Goal: Information Seeking & Learning: Compare options

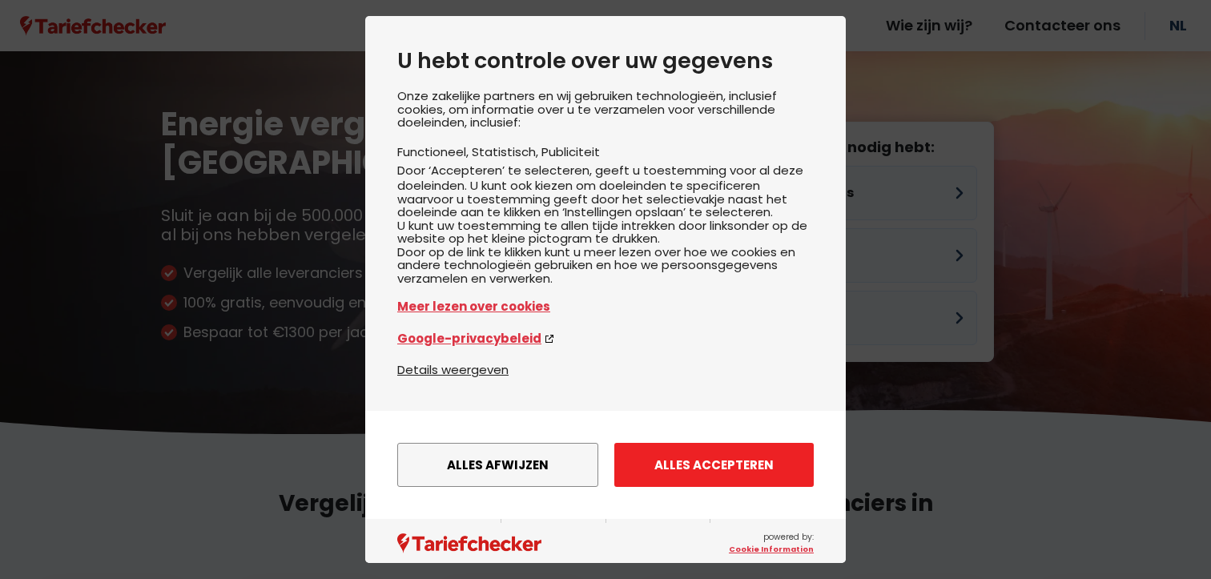
click at [707, 485] on button "Alles accepteren" at bounding box center [715, 465] width 200 height 44
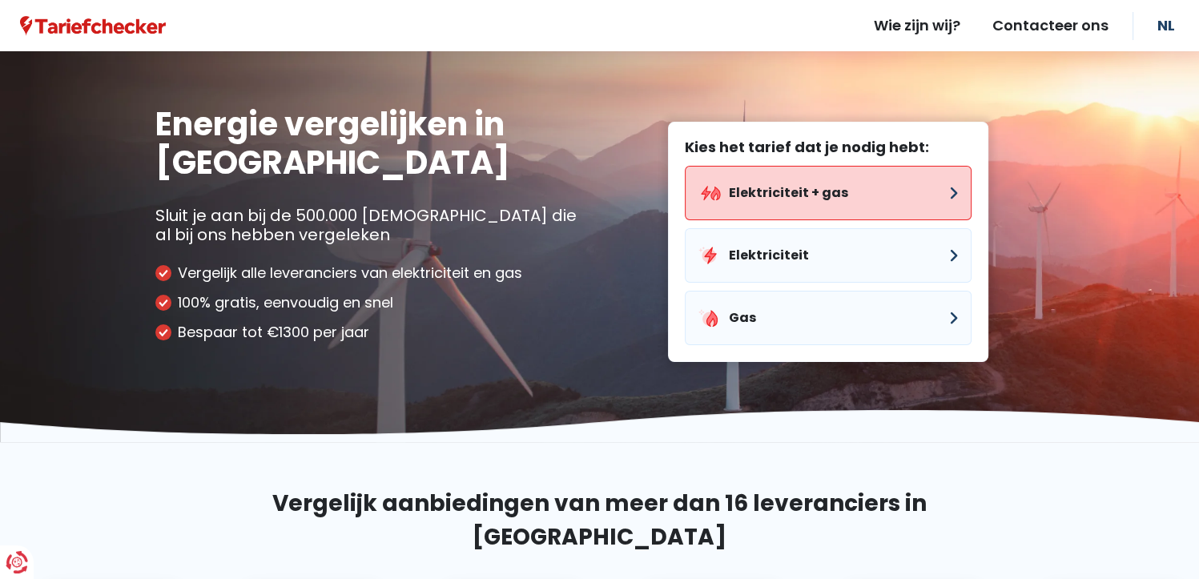
click at [827, 194] on button "Elektriciteit + gas" at bounding box center [828, 193] width 287 height 54
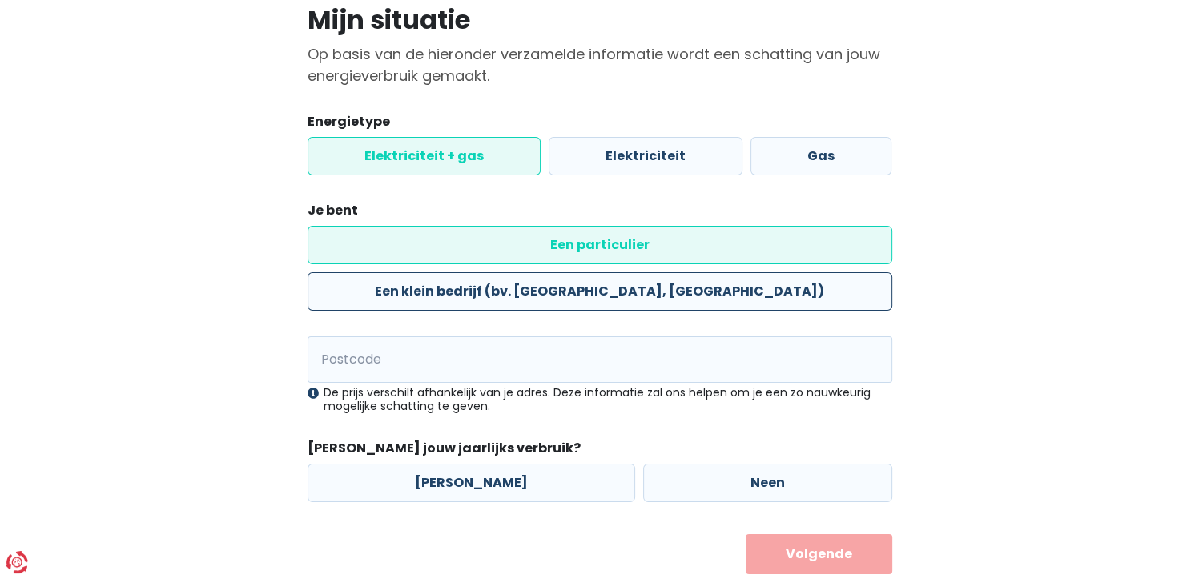
click at [760, 272] on label "Een klein bedrijf (bv. [GEOGRAPHIC_DATA], [GEOGRAPHIC_DATA])" at bounding box center [600, 291] width 585 height 38
click at [760, 272] on input "Een klein bedrijf (bv. [GEOGRAPHIC_DATA], [GEOGRAPHIC_DATA])" at bounding box center [600, 291] width 585 height 38
radio input "true"
radio input "false"
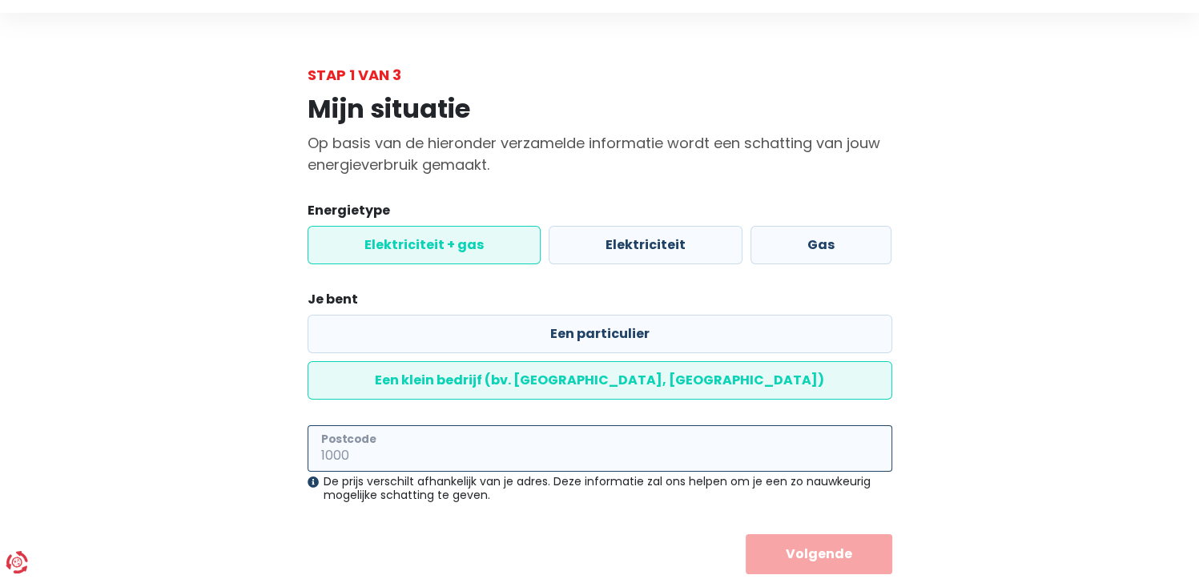
click at [562, 425] on input "Postcode" at bounding box center [600, 448] width 585 height 46
type input "9160"
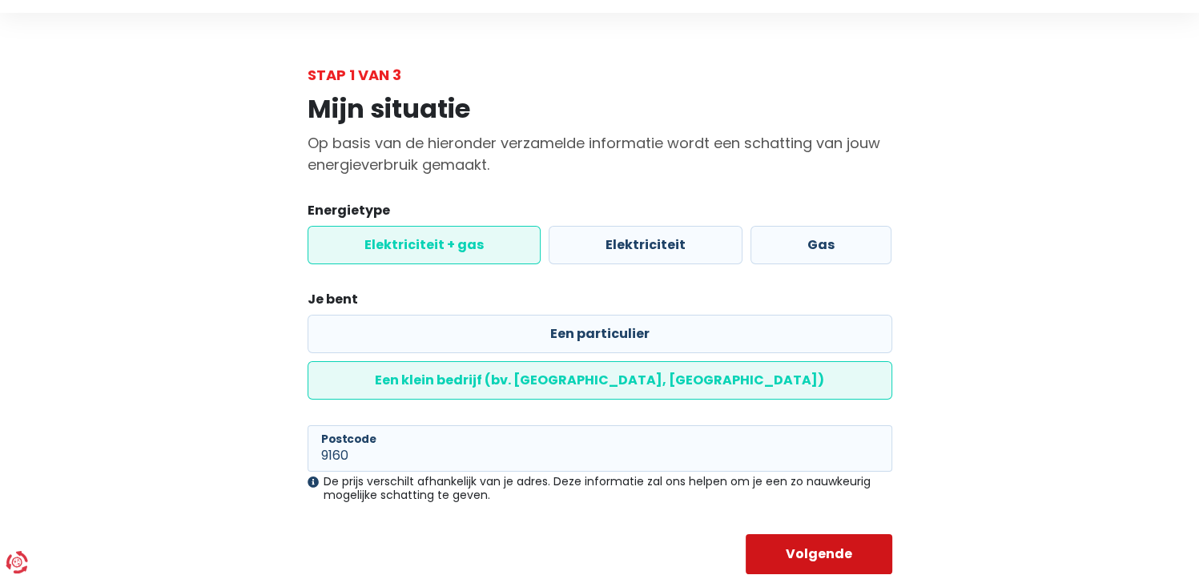
click at [856, 534] on button "Volgende" at bounding box center [819, 554] width 147 height 40
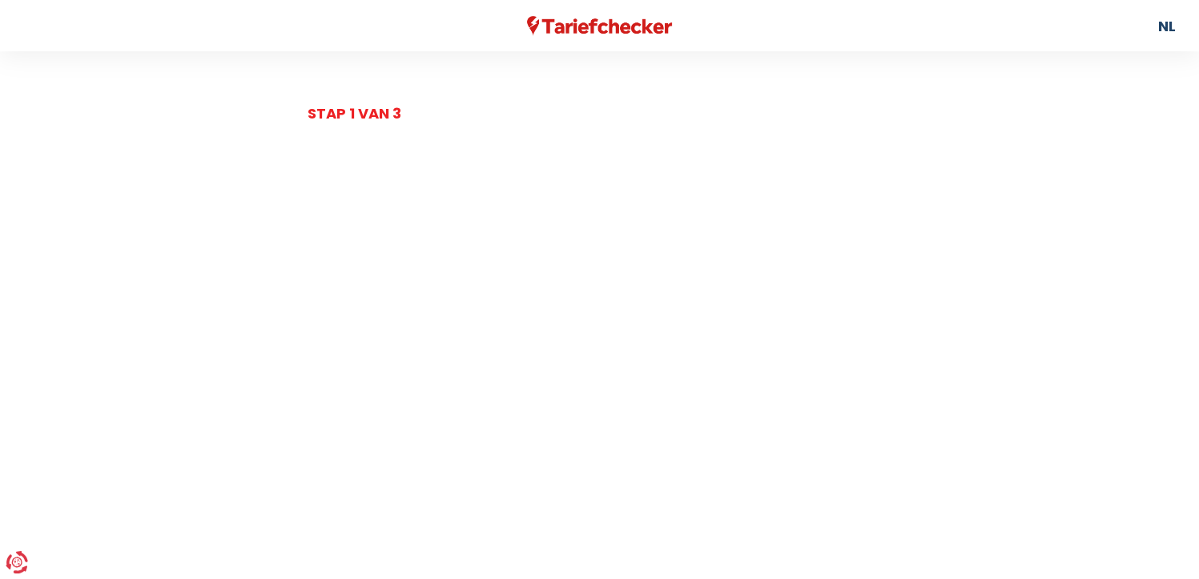
select select
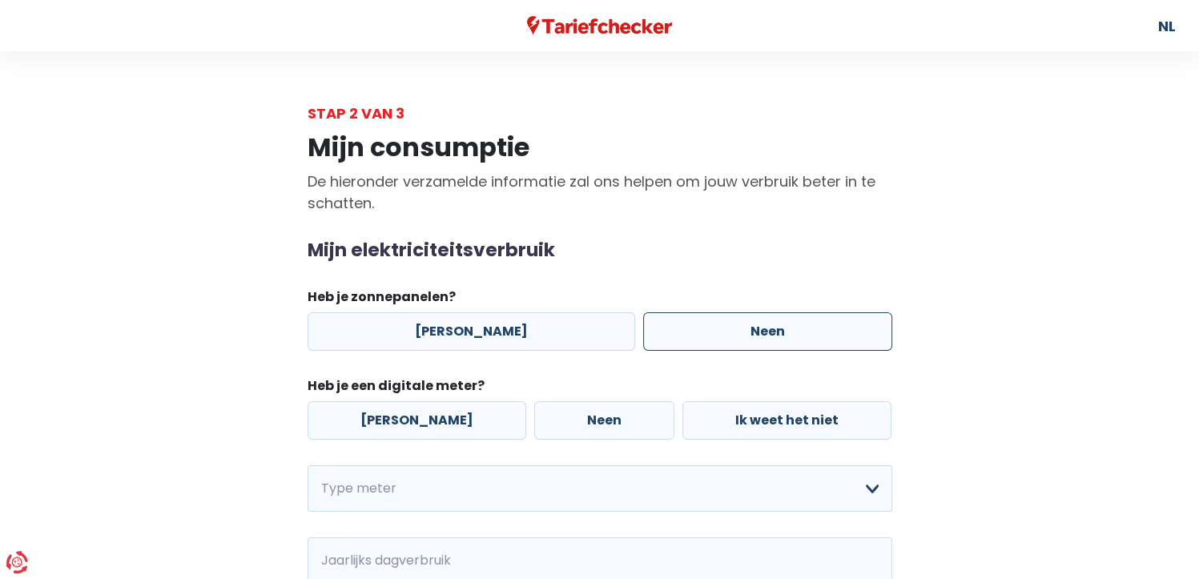
click at [655, 337] on label "Neen" at bounding box center [767, 331] width 249 height 38
click at [655, 337] on input "Neen" at bounding box center [767, 331] width 249 height 38
radio input "true"
click at [443, 413] on label "[PERSON_NAME]" at bounding box center [417, 420] width 219 height 38
click at [443, 413] on input "[PERSON_NAME]" at bounding box center [417, 420] width 219 height 38
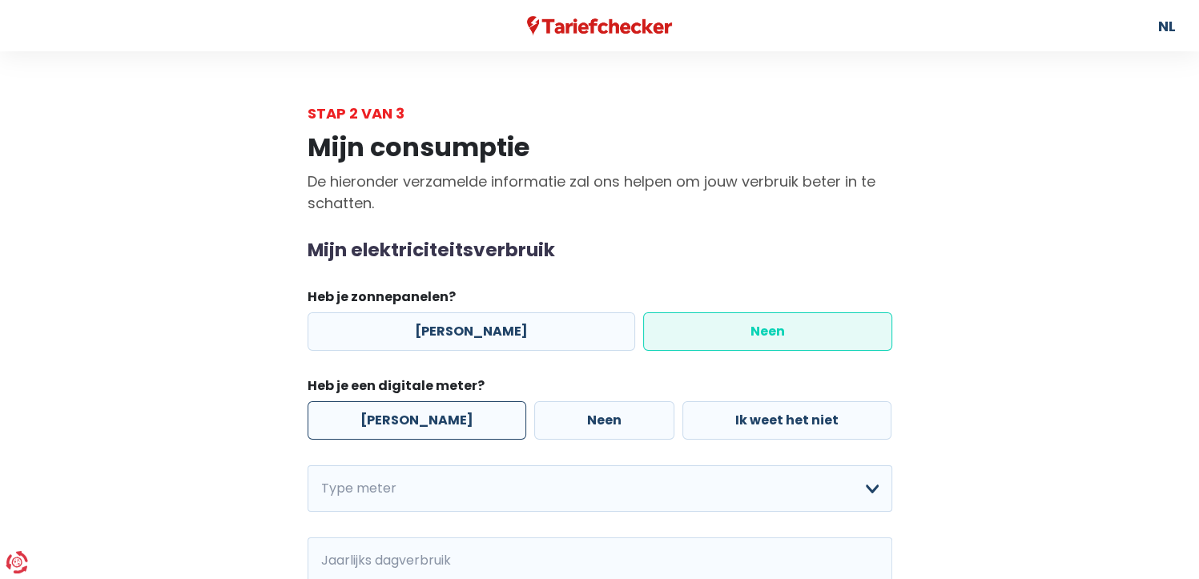
radio input "true"
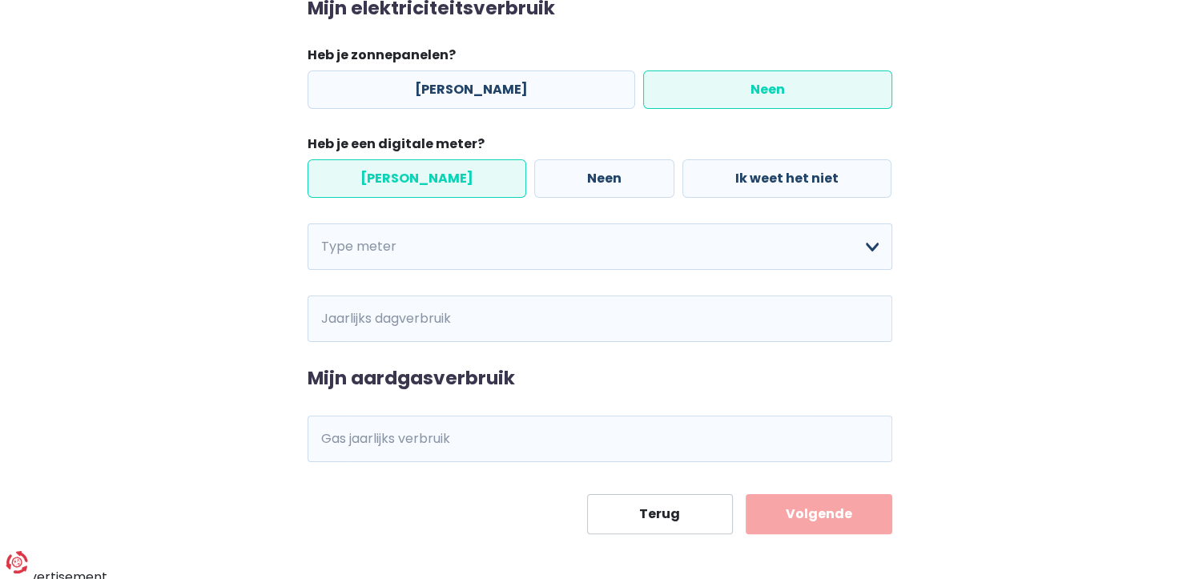
scroll to position [248, 0]
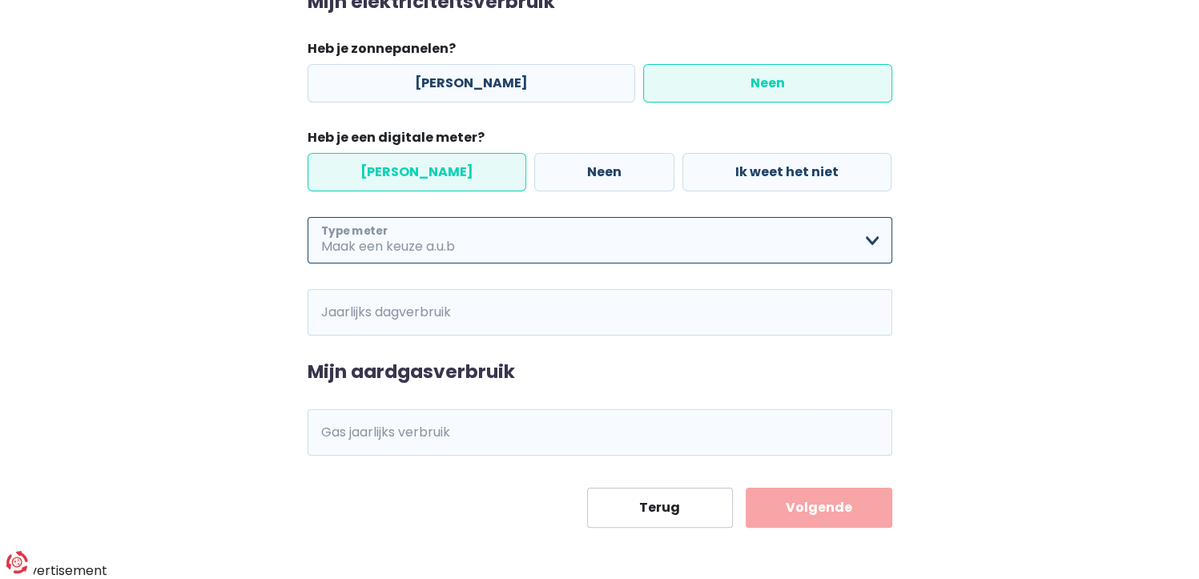
click at [506, 248] on select "Enkelvoudig Tweevoudig Enkelvoudig + uitsluitend nachttarief Tweevoudig + uitsl…" at bounding box center [600, 240] width 585 height 46
select select "day_night_bi_hourly"
click at [308, 217] on select "Enkelvoudig Tweevoudig Enkelvoudig + uitsluitend nachttarief Tweevoudig + uitsl…" at bounding box center [600, 240] width 585 height 46
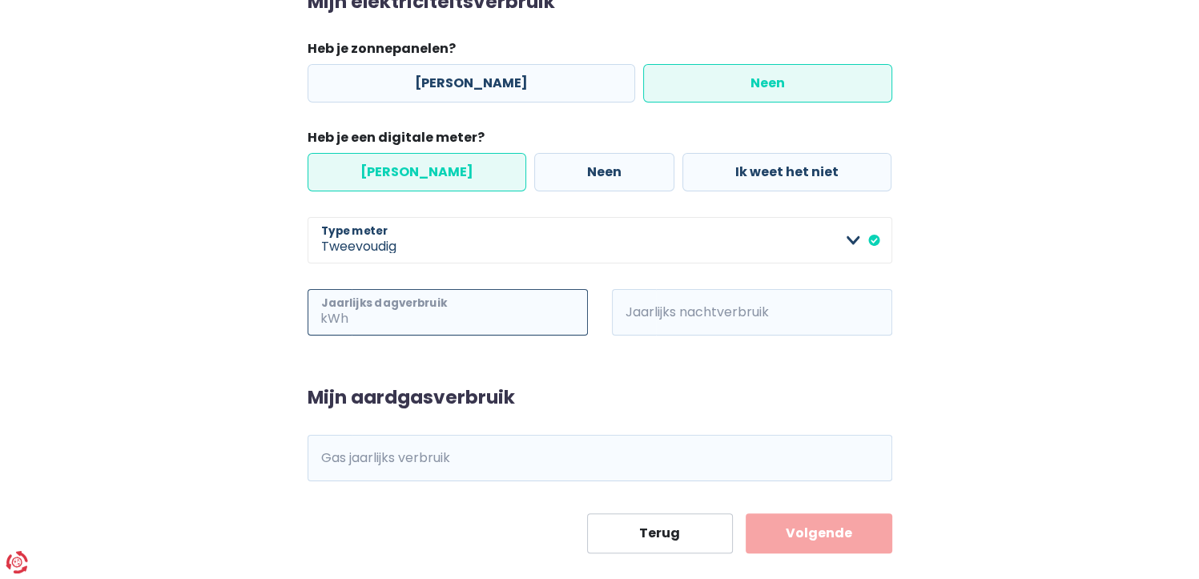
click at [482, 315] on input "Jaarlijks dagverbruik" at bounding box center [470, 312] width 236 height 46
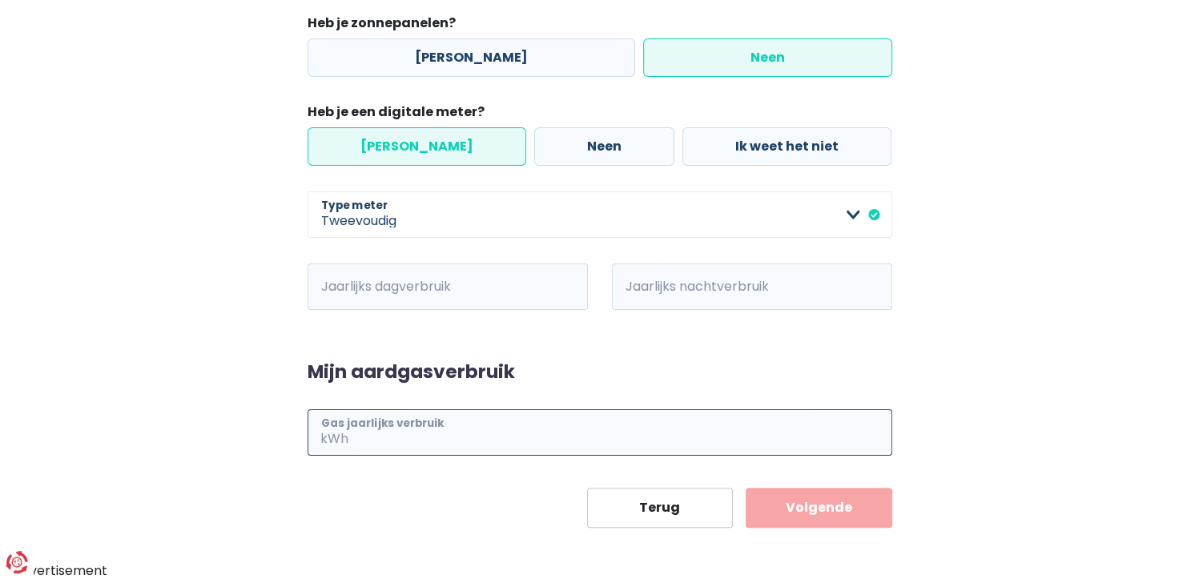
click at [463, 437] on input "Gas jaarlijks verbruik" at bounding box center [622, 432] width 541 height 46
click at [517, 296] on input "Jaarlijks dagverbruik" at bounding box center [470, 287] width 236 height 46
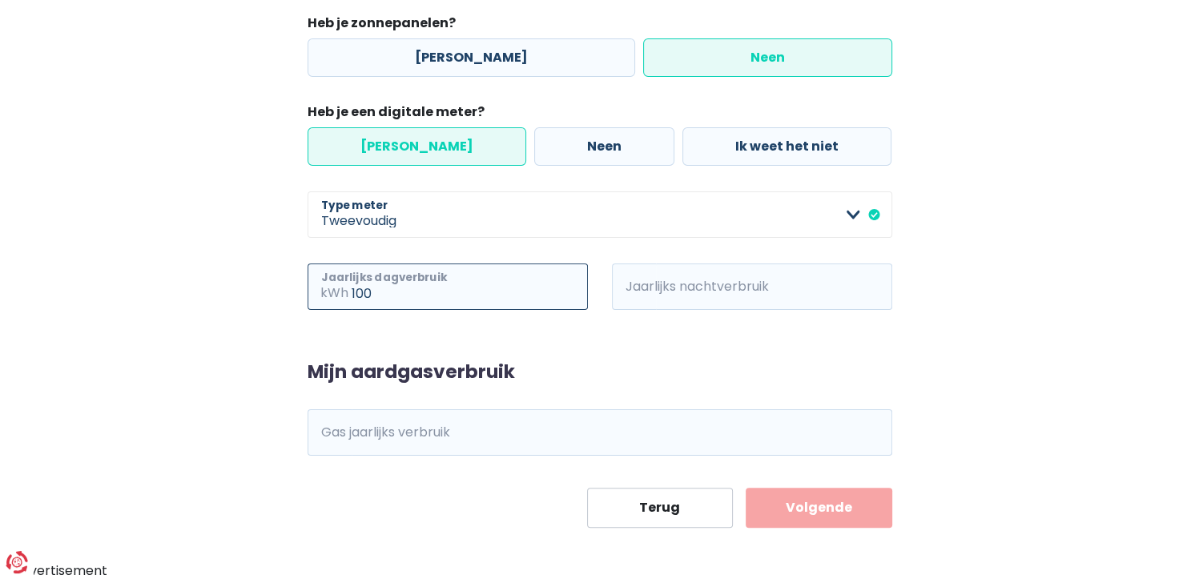
type input "100"
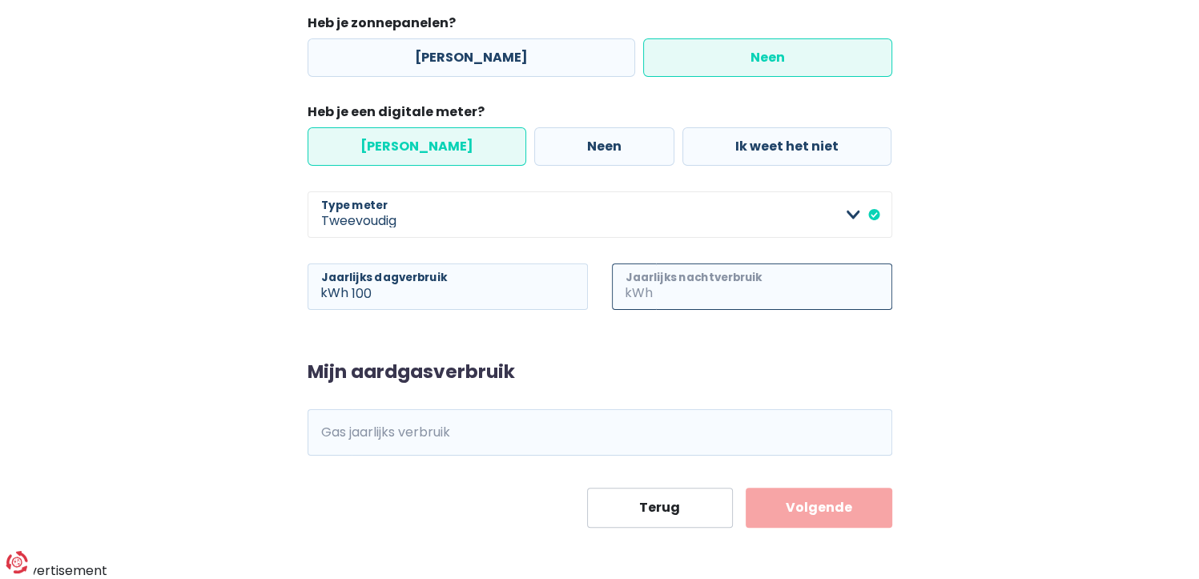
click at [756, 288] on input "Jaarlijks nachtverbruik" at bounding box center [774, 287] width 236 height 46
type input "100"
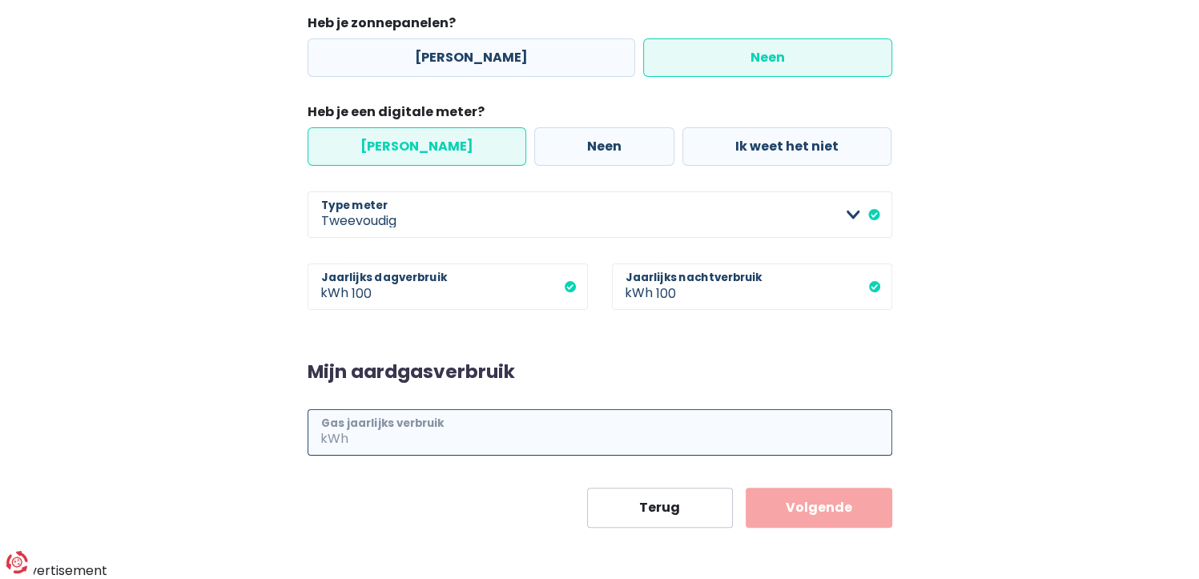
click at [541, 450] on input "Gas jaarlijks verbruik" at bounding box center [622, 432] width 541 height 46
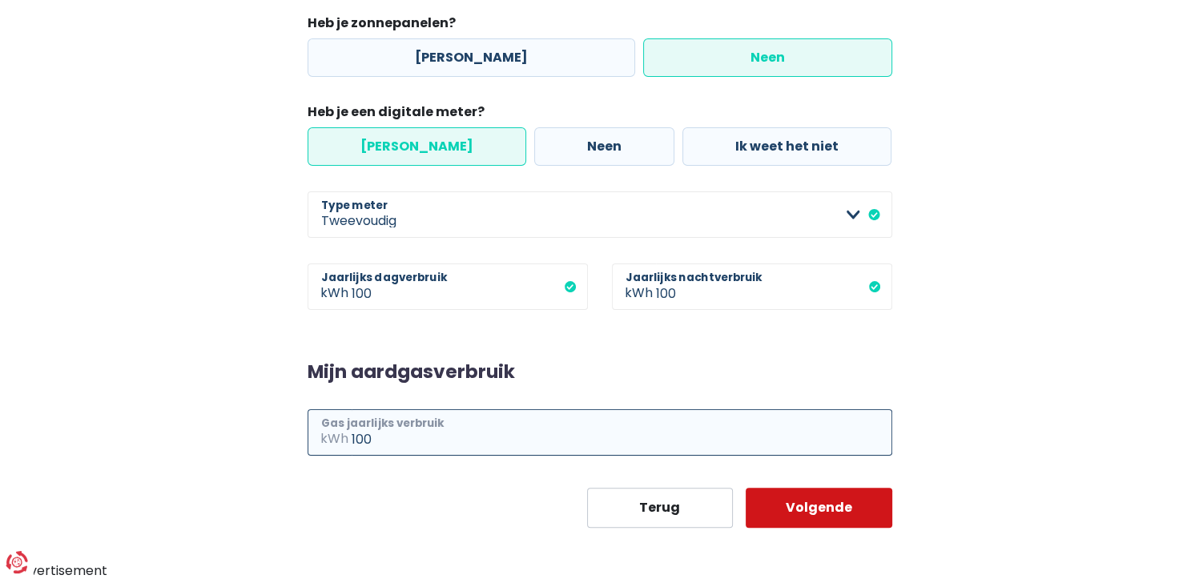
type input "100"
click at [844, 503] on button "Volgende" at bounding box center [819, 508] width 147 height 40
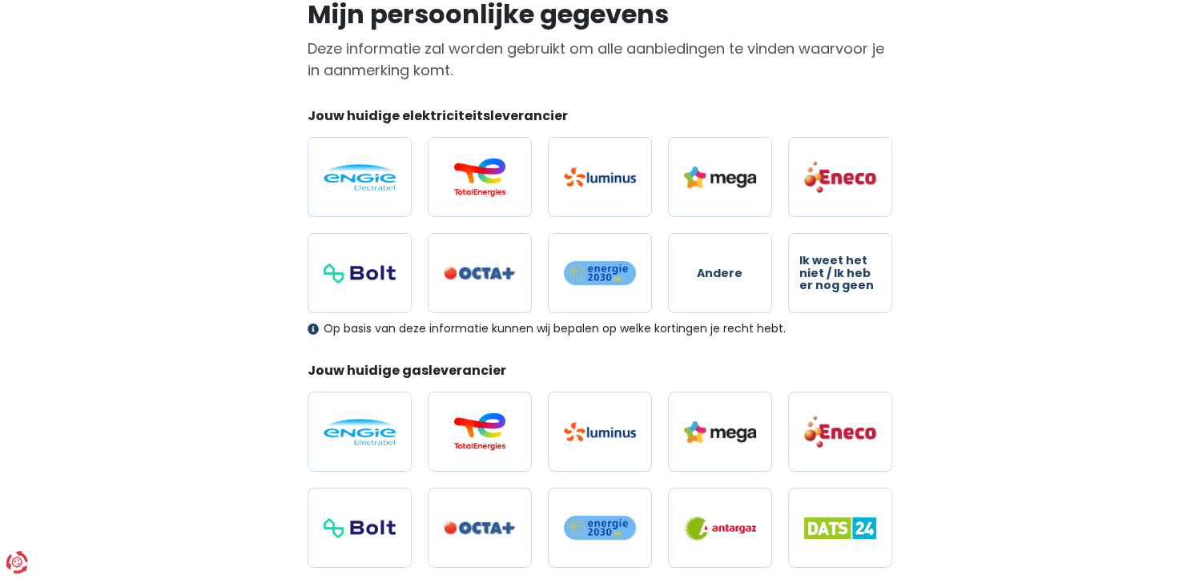
scroll to position [131, 0]
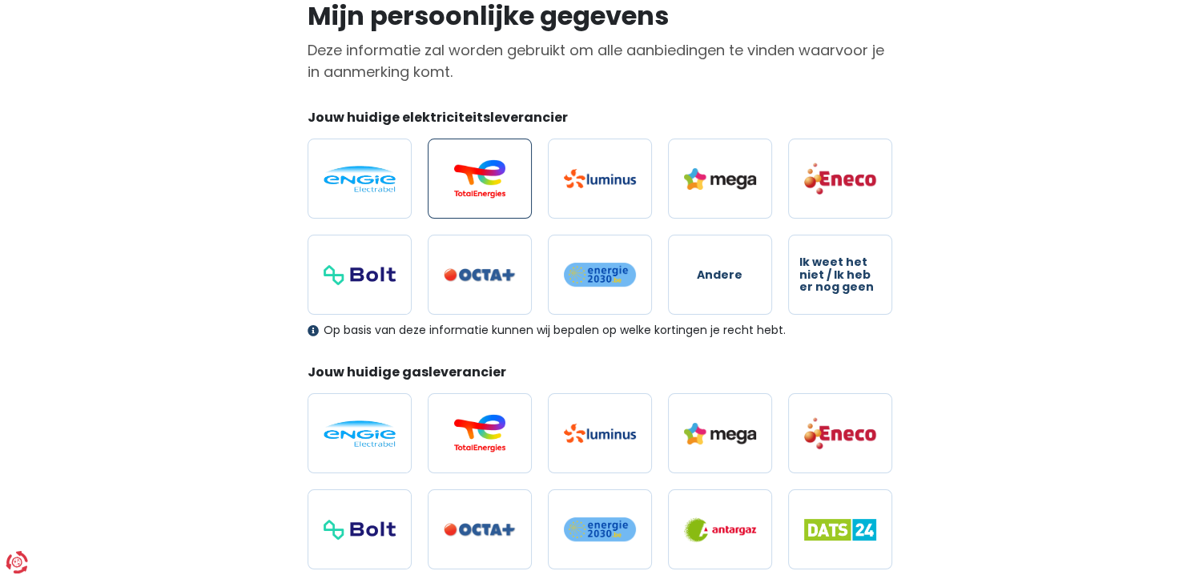
click at [489, 179] on img at bounding box center [480, 178] width 72 height 38
click at [489, 179] on input "radio" at bounding box center [480, 179] width 104 height 80
radio input "true"
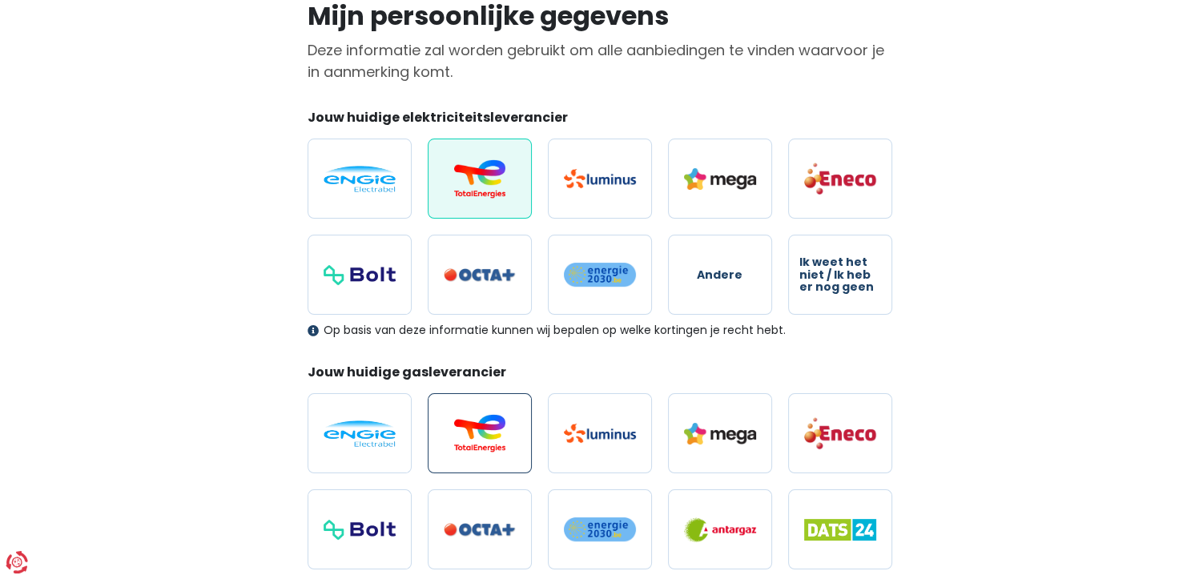
click at [500, 429] on img at bounding box center [480, 433] width 72 height 38
click at [500, 429] on input "radio" at bounding box center [480, 433] width 104 height 80
radio input "true"
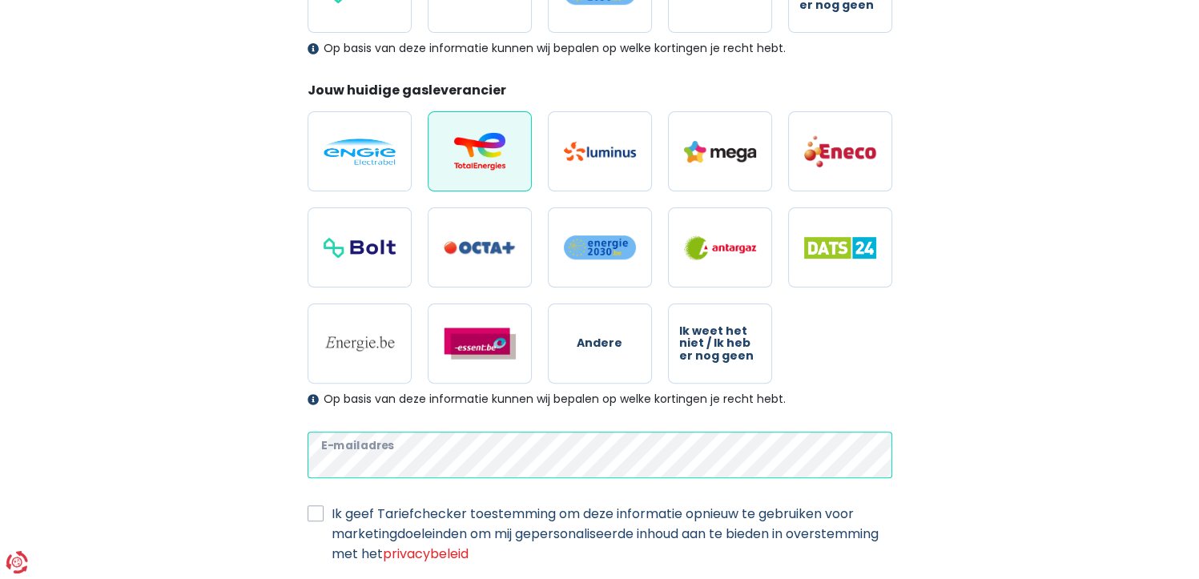
scroll to position [519, 0]
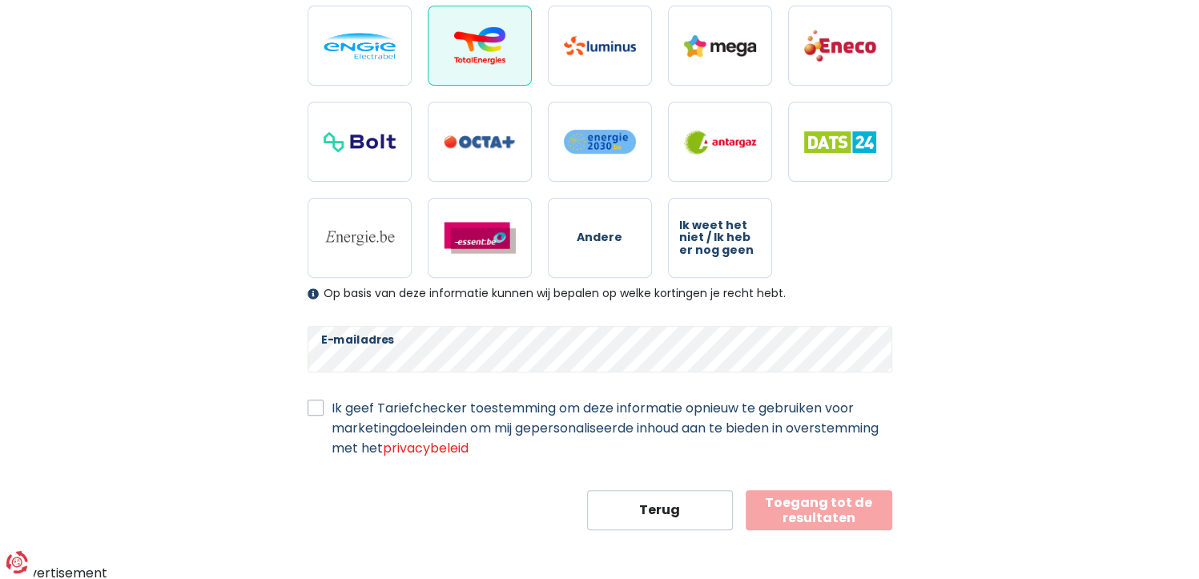
click at [332, 410] on label "Ik geef Tariefchecker toestemming om deze informatie opnieuw te gebruiken voor …" at bounding box center [612, 428] width 561 height 60
click at [316, 410] on input "Ik geef Tariefchecker toestemming om deze informatie opnieuw te gebruiken voor …" at bounding box center [316, 406] width 16 height 16
checkbox input "true"
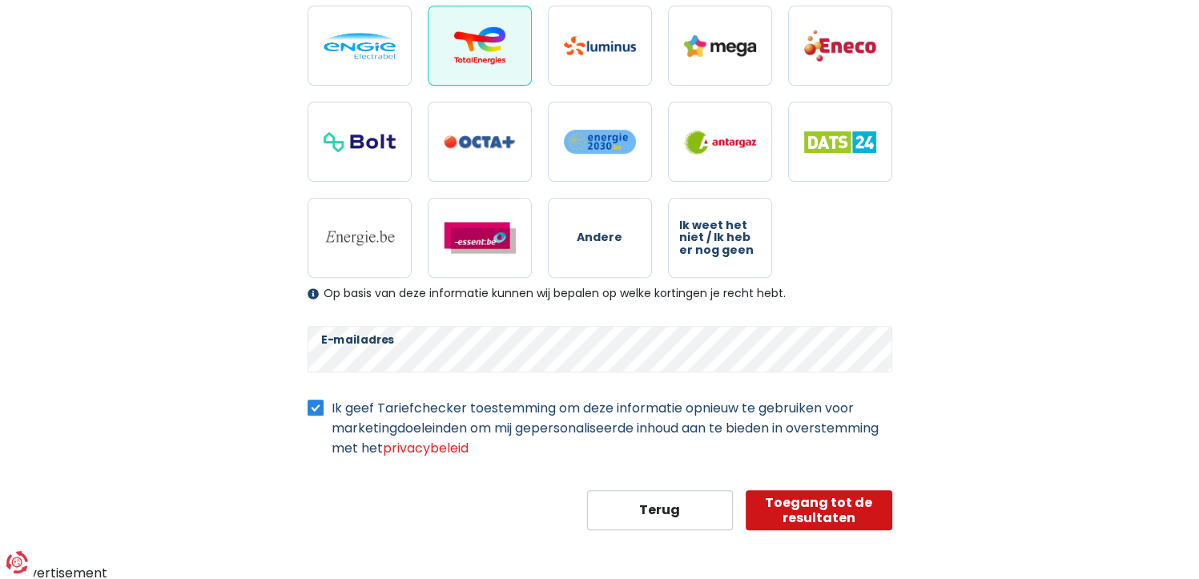
click at [803, 499] on button "Toegang tot de resultaten" at bounding box center [819, 510] width 147 height 40
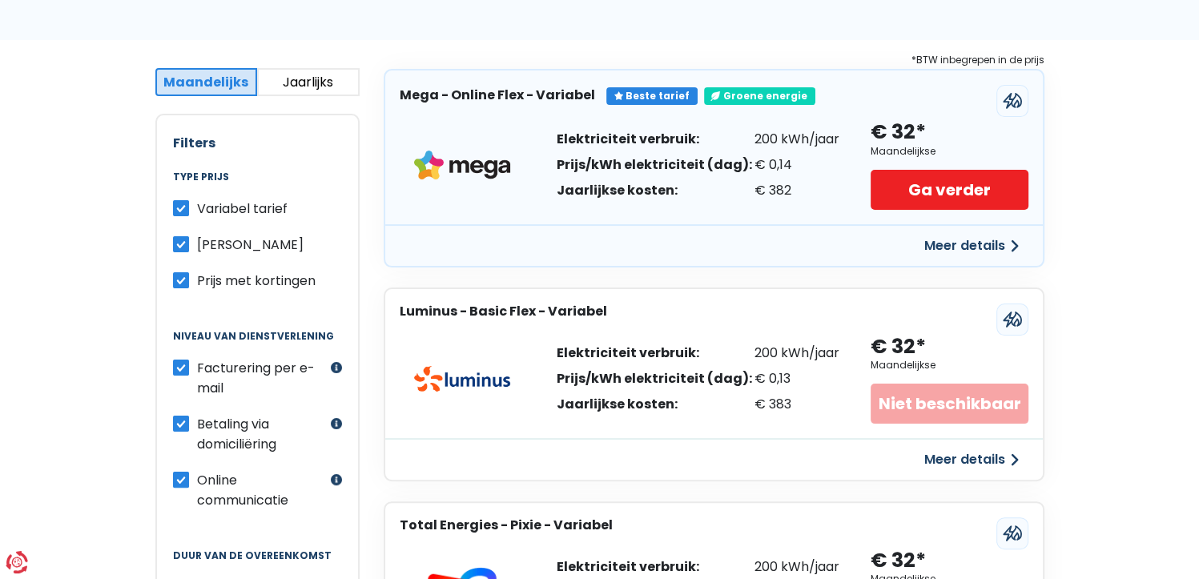
scroll to position [271, 0]
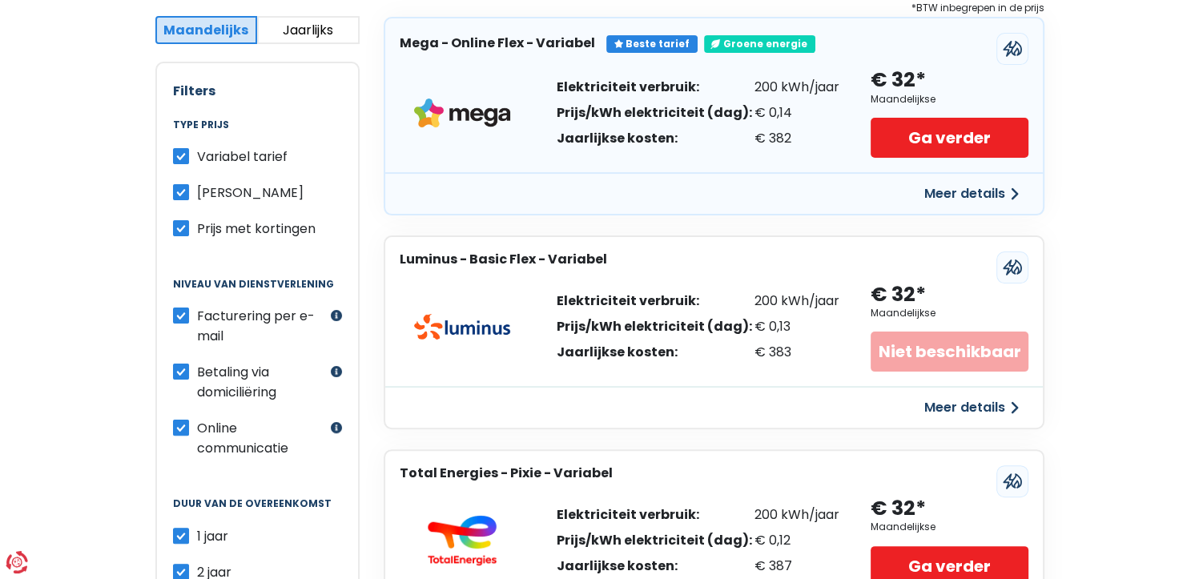
scroll to position [279, 0]
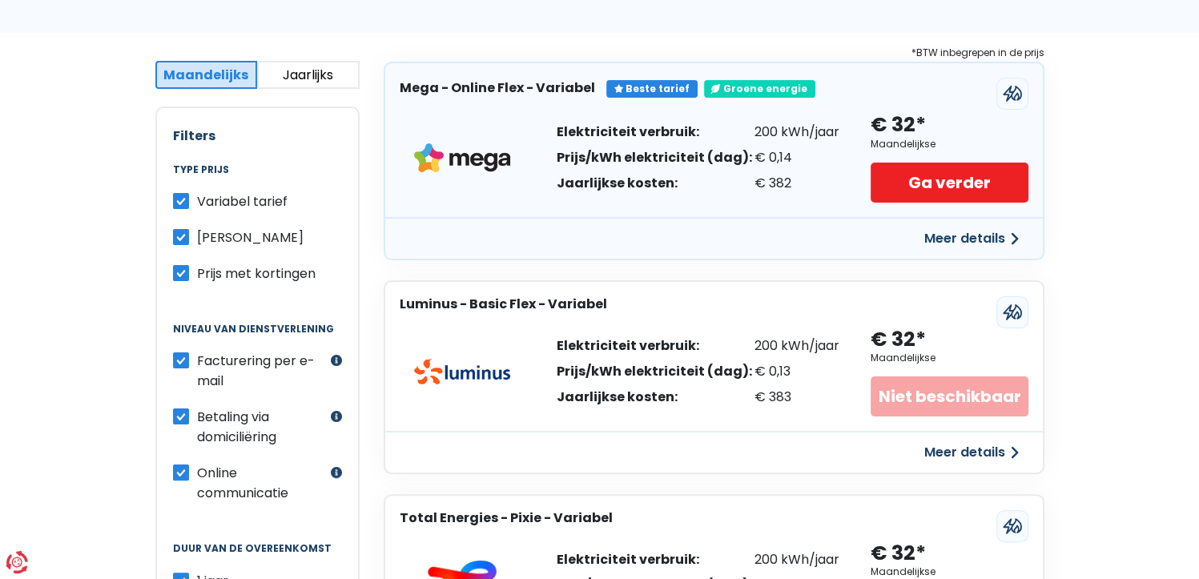
click at [197, 196] on label "Variabel tarief" at bounding box center [242, 201] width 91 height 20
click at [181, 196] on input "Variabel tarief" at bounding box center [181, 199] width 16 height 16
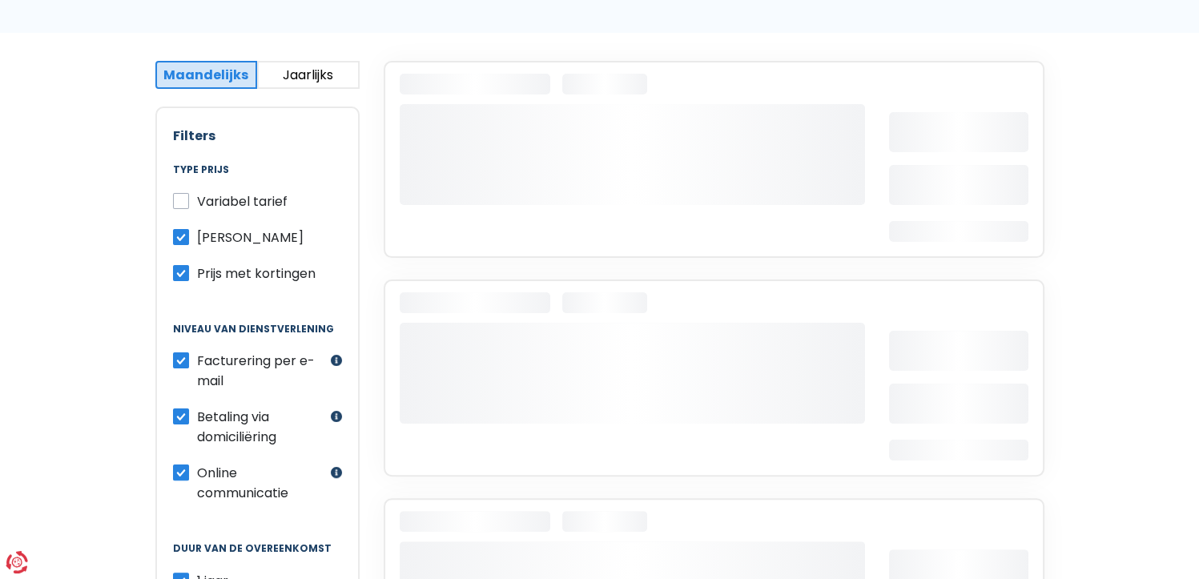
click at [197, 197] on label "Variabel tarief" at bounding box center [242, 201] width 91 height 20
click at [180, 197] on input "Variabel tarief" at bounding box center [181, 199] width 16 height 16
checkbox input "true"
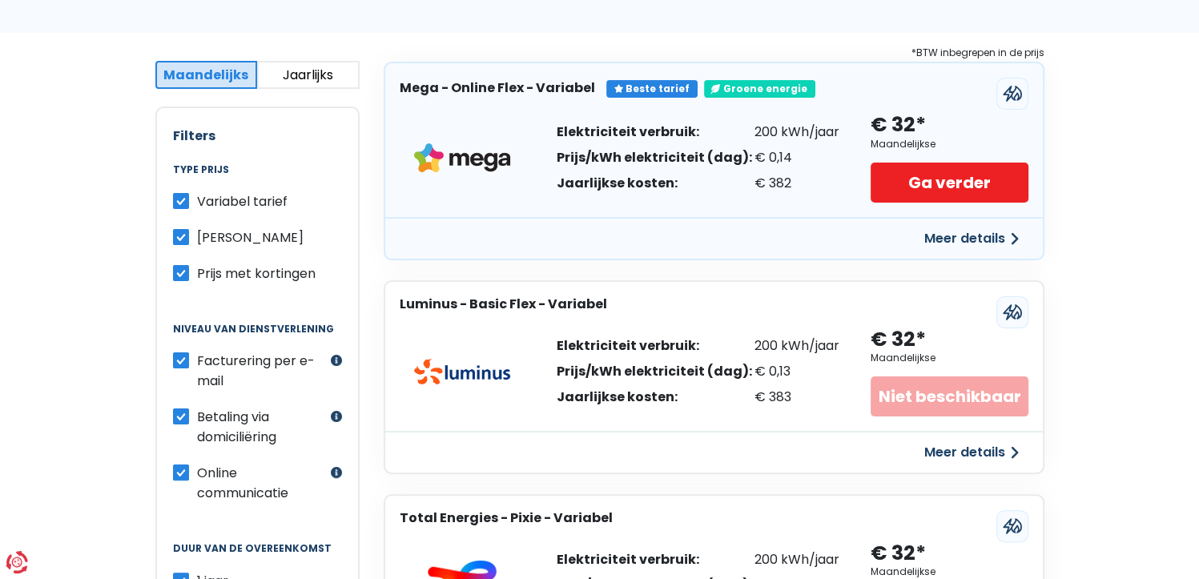
click at [281, 68] on button "Jaarlijks" at bounding box center [308, 75] width 103 height 28
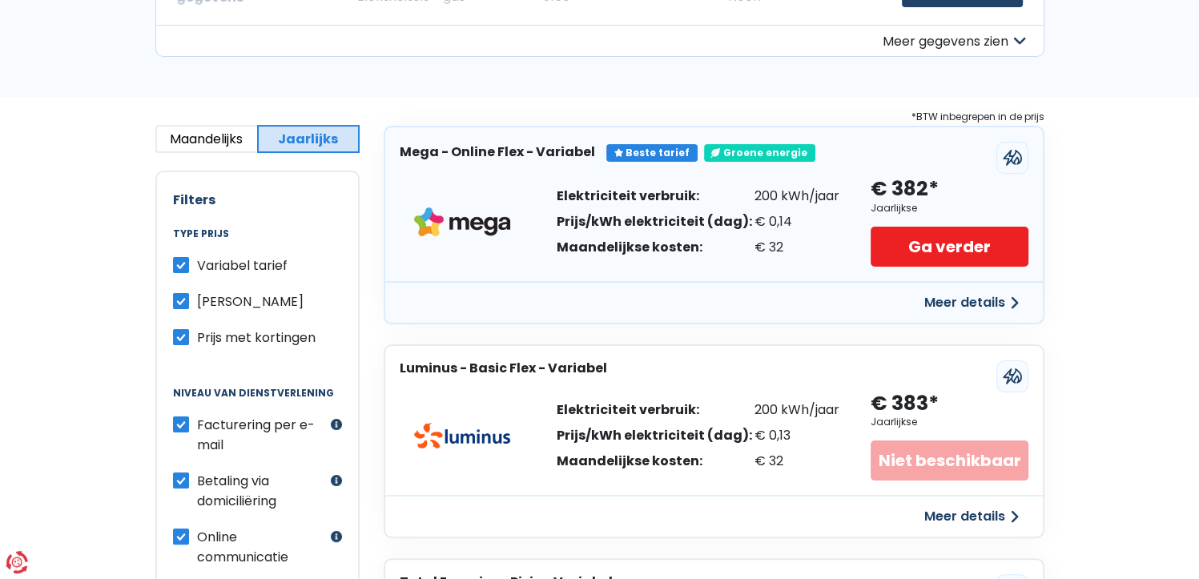
scroll to position [0, 0]
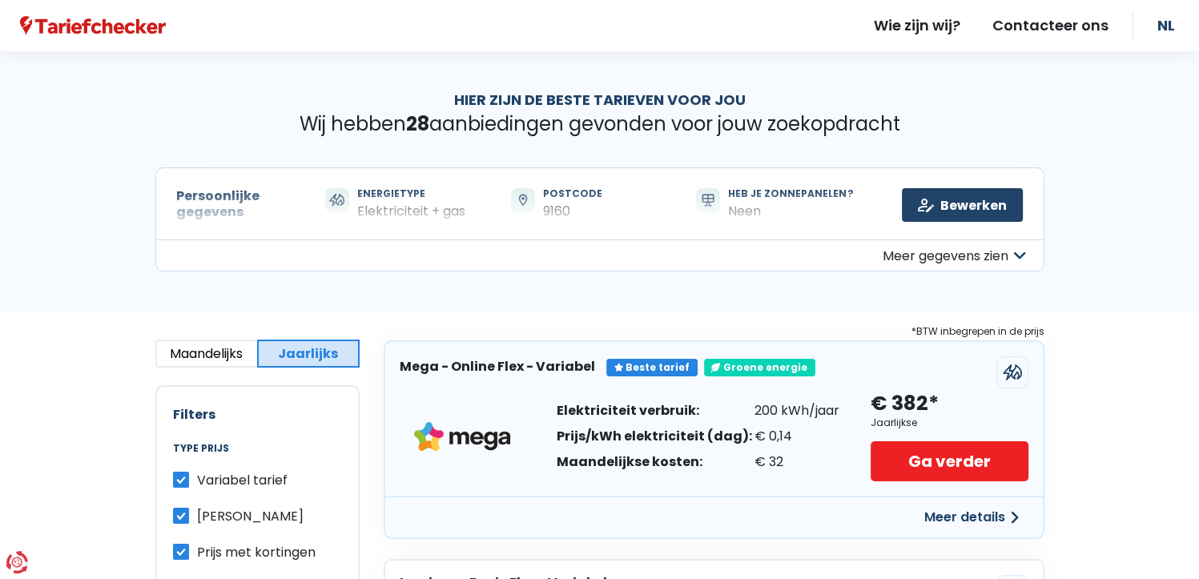
click at [385, 240] on button "Meer gegevens zien" at bounding box center [599, 256] width 889 height 32
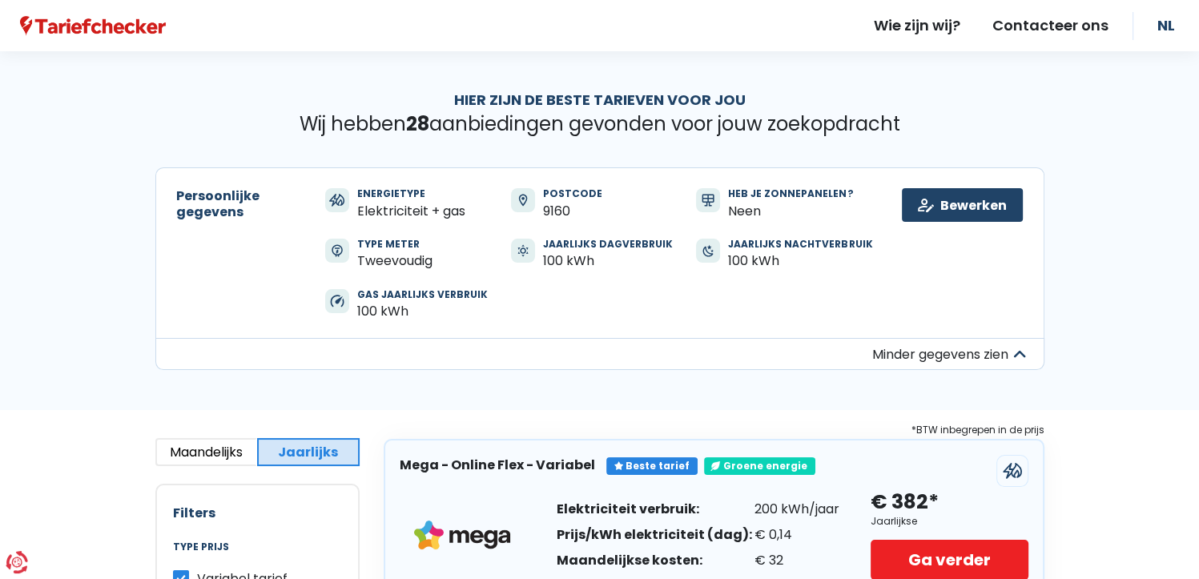
click at [388, 298] on div "Gas jaarlijks verbruik" at bounding box center [422, 294] width 131 height 11
click at [933, 195] on link "Bewerken" at bounding box center [962, 205] width 121 height 34
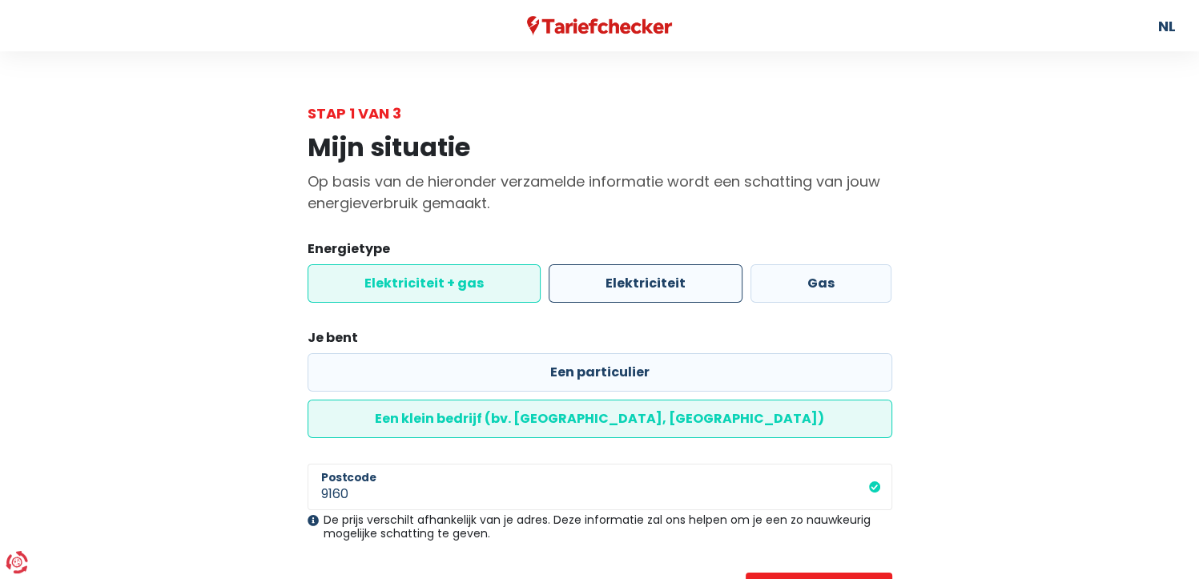
scroll to position [38, 0]
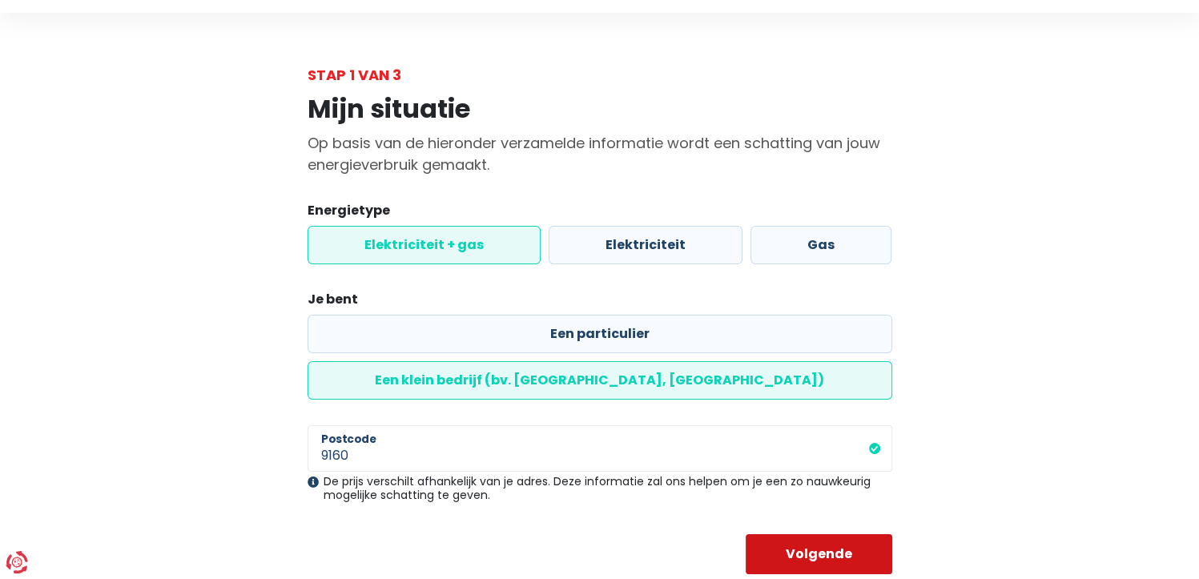
click at [830, 534] on button "Volgende" at bounding box center [819, 554] width 147 height 40
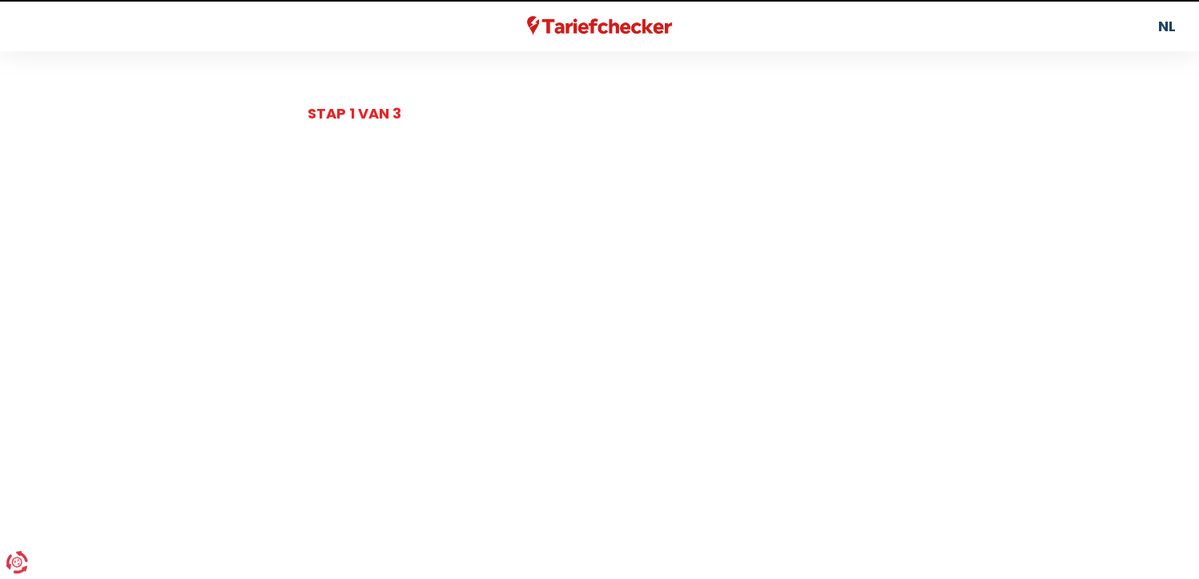
select select "day_night_bi_hourly"
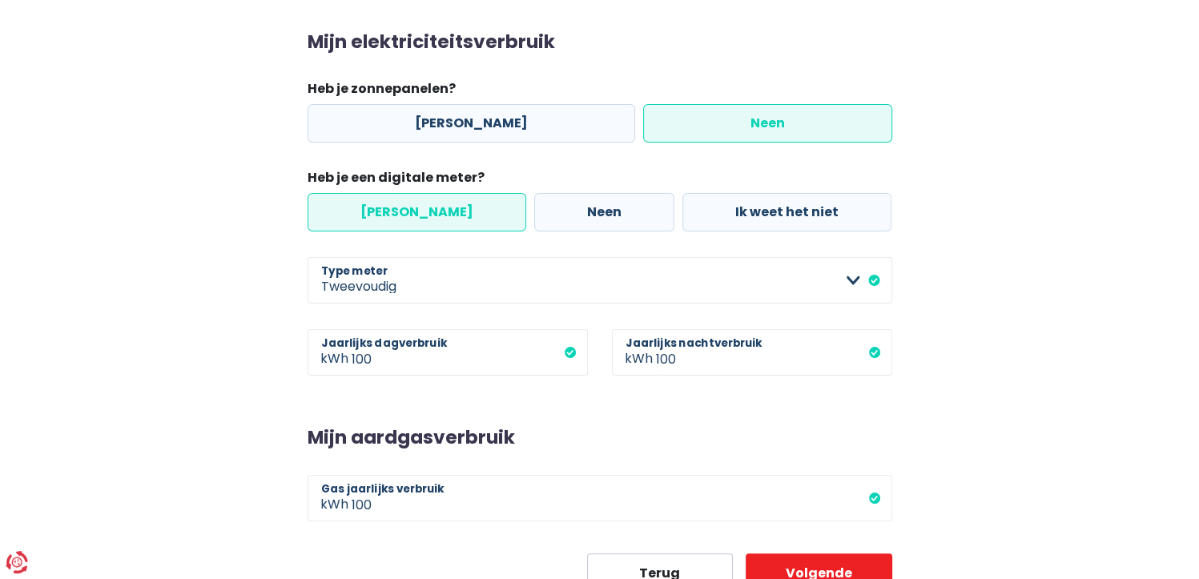
scroll to position [218, 0]
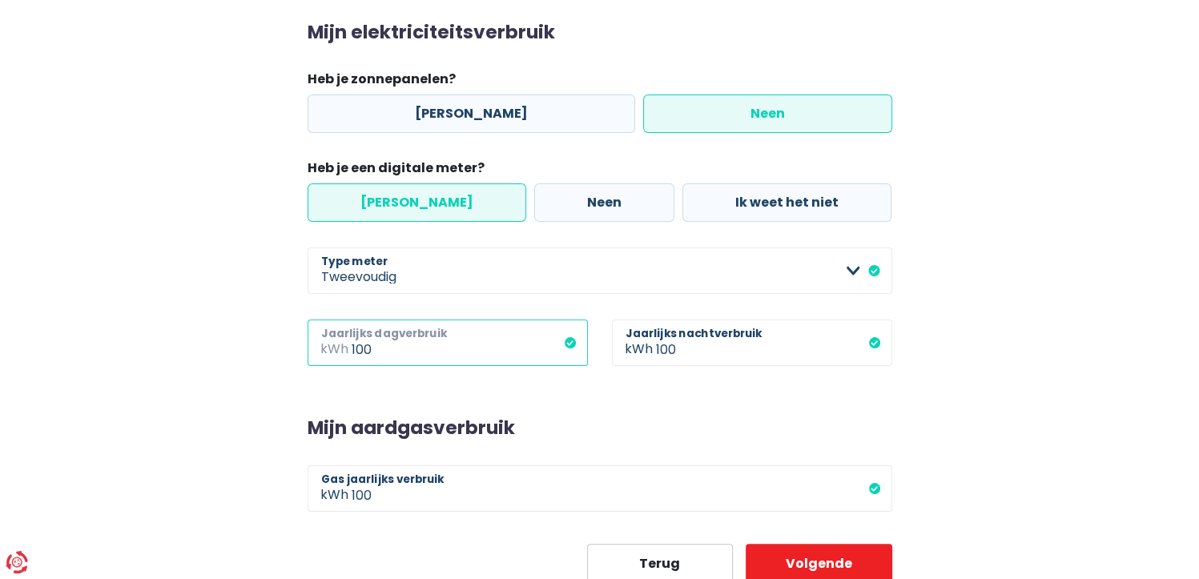
click at [485, 352] on input "100" at bounding box center [470, 343] width 236 height 46
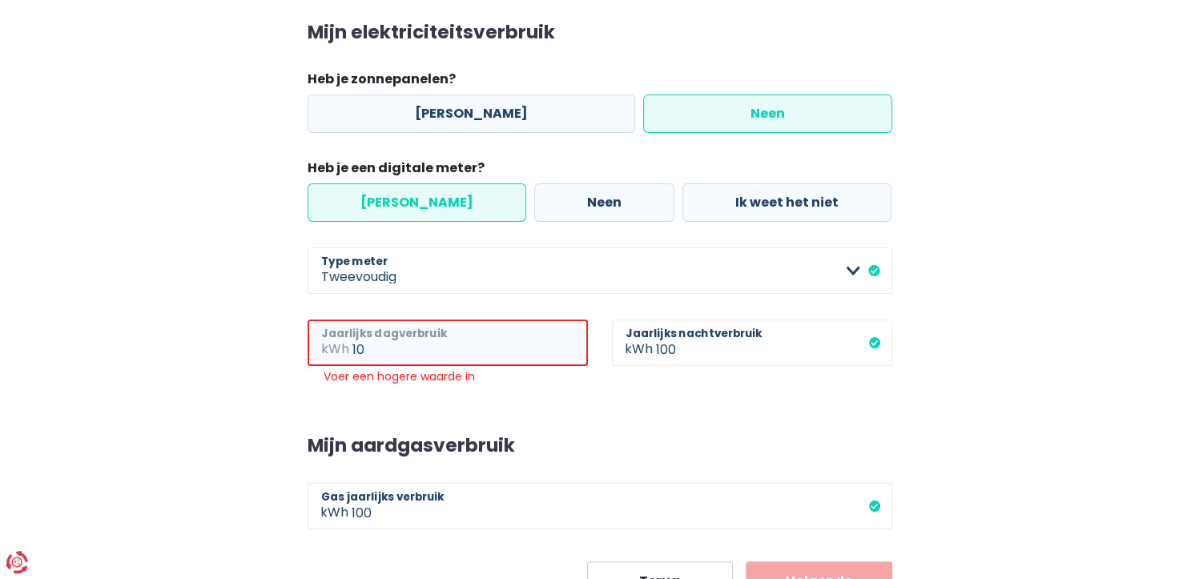
type input "1"
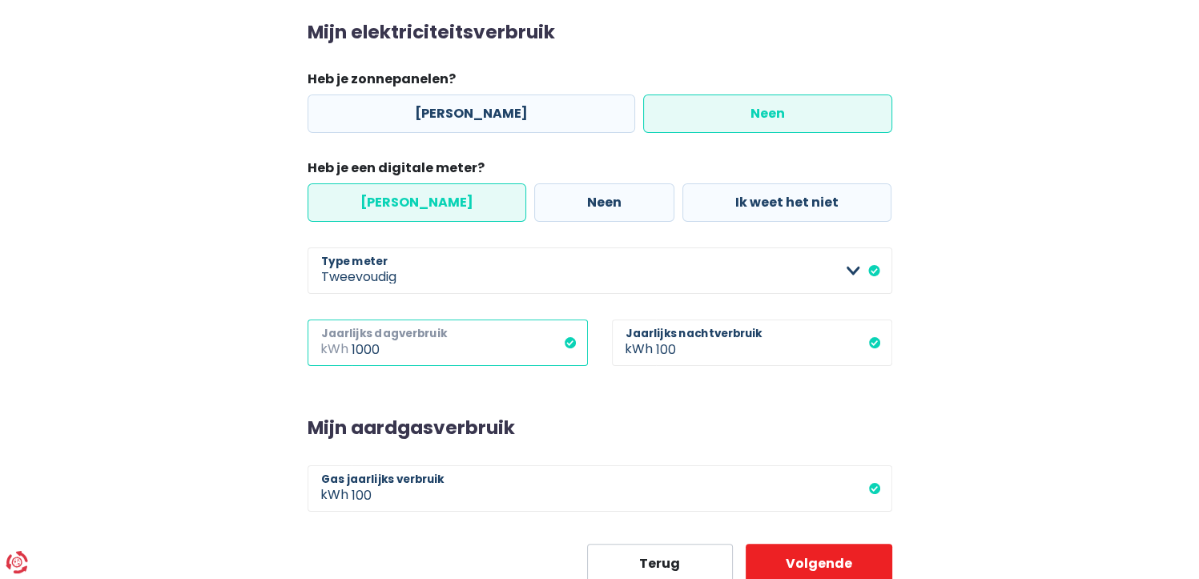
type input "1000"
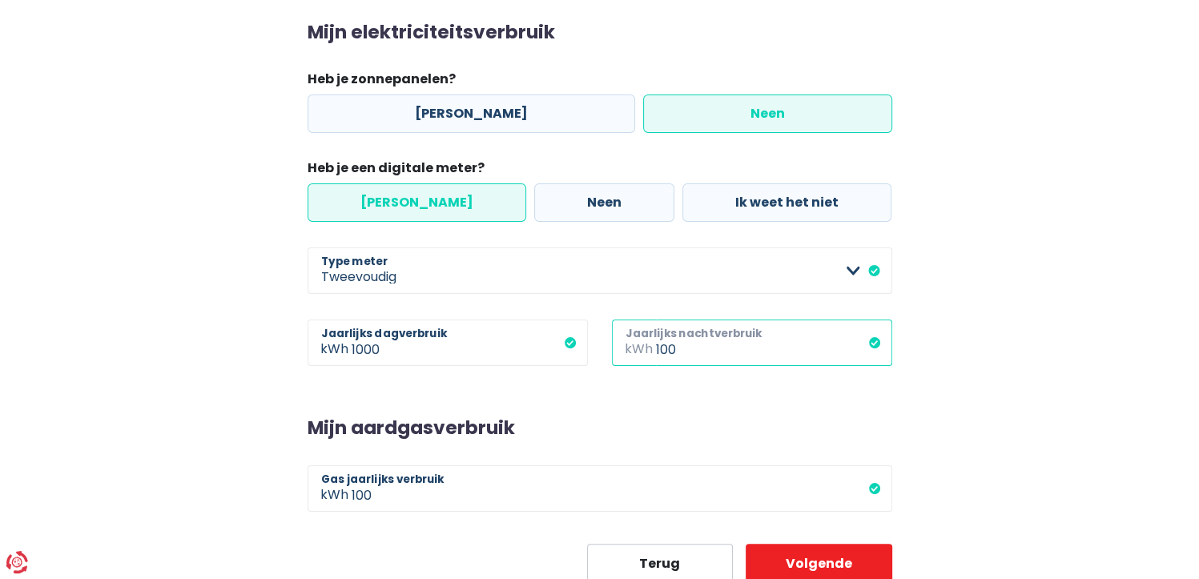
click at [692, 363] on input "100" at bounding box center [774, 343] width 236 height 46
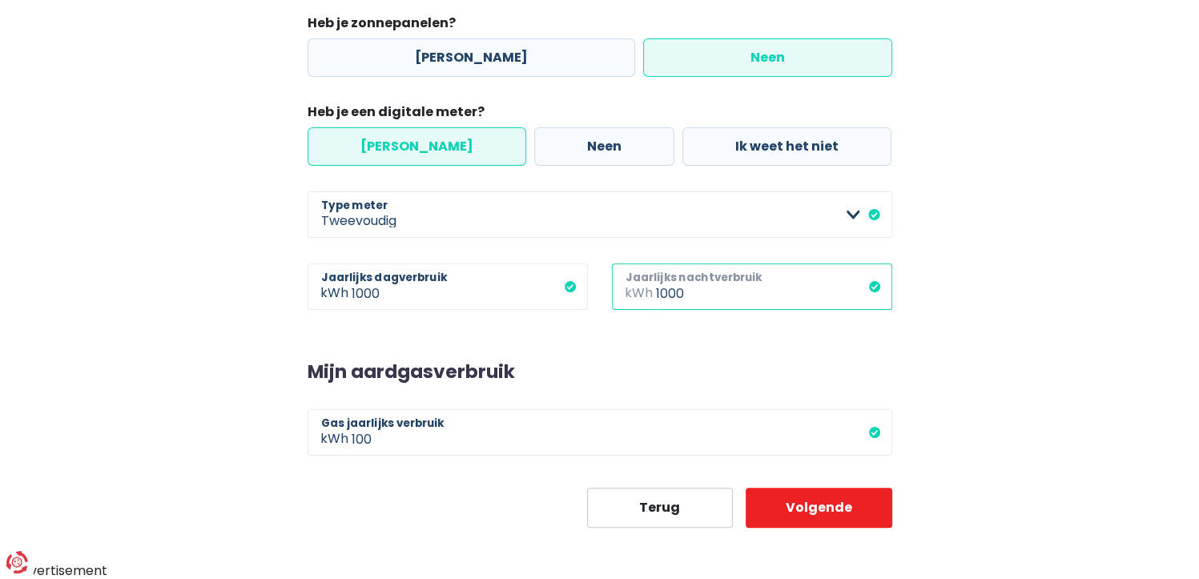
type input "1000"
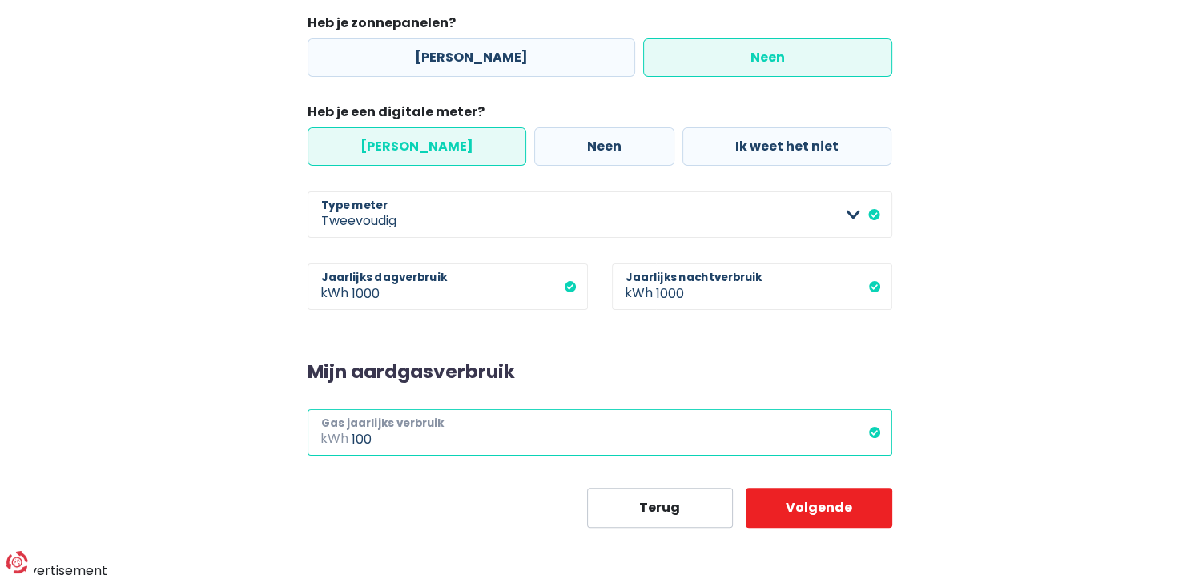
click at [429, 437] on input "100" at bounding box center [622, 432] width 541 height 46
type input "1000"
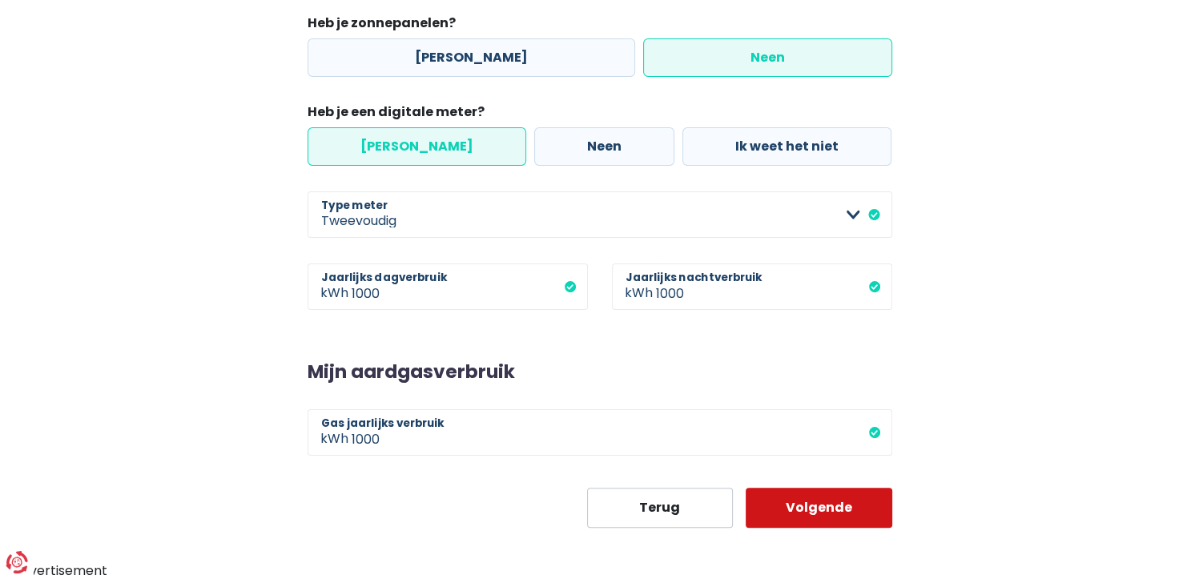
click at [865, 499] on button "Volgende" at bounding box center [819, 508] width 147 height 40
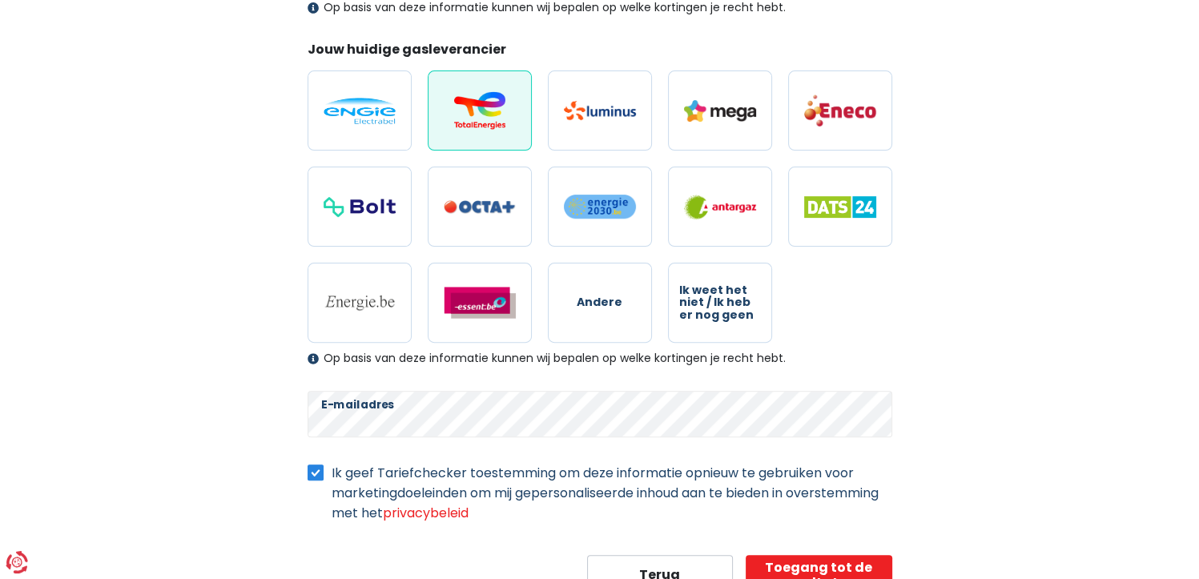
scroll to position [468, 0]
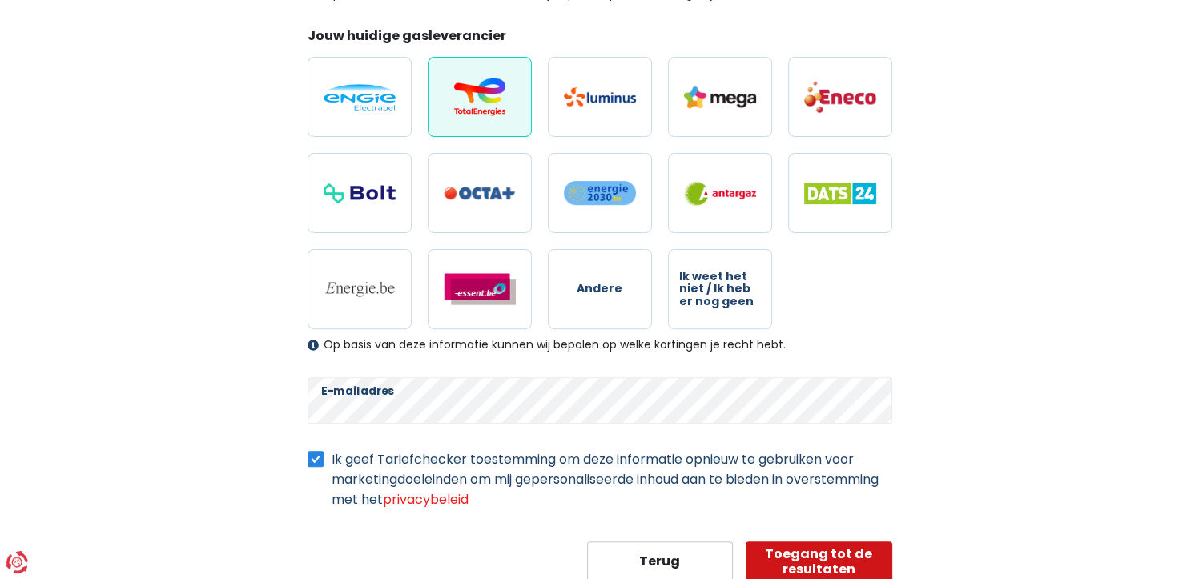
click at [839, 550] on button "Toegang tot de resultaten" at bounding box center [819, 562] width 147 height 40
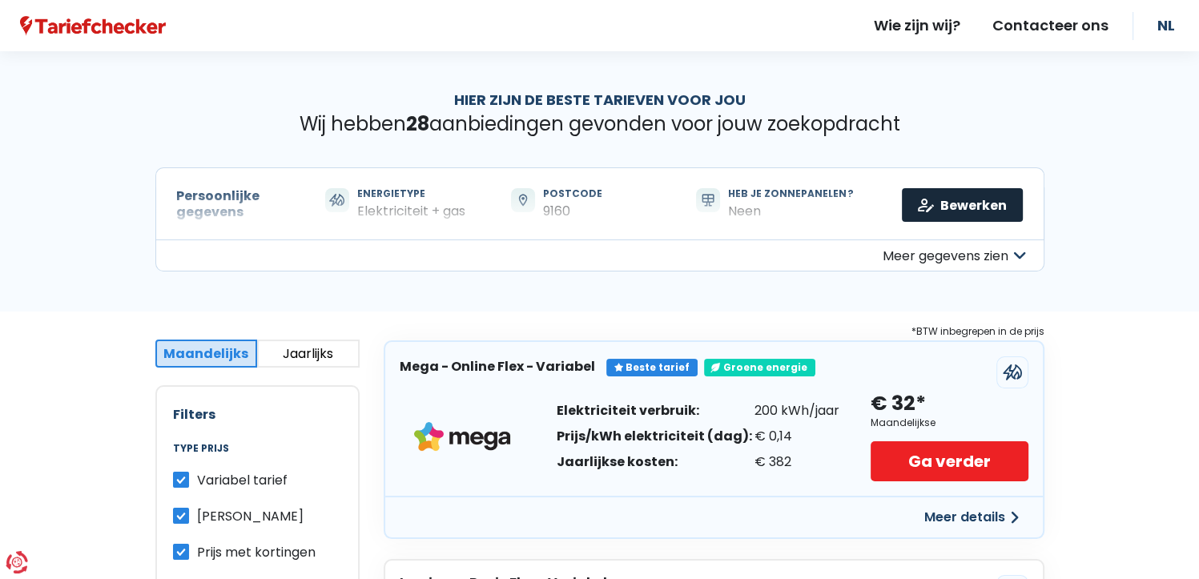
click at [946, 202] on link "Bewerken" at bounding box center [962, 205] width 121 height 34
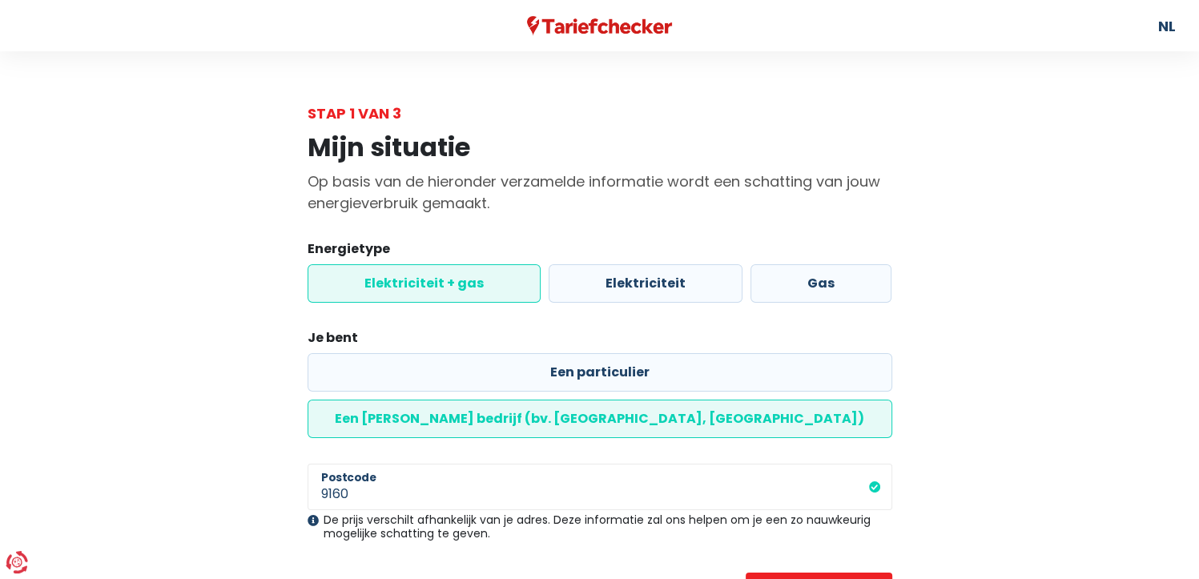
scroll to position [38, 0]
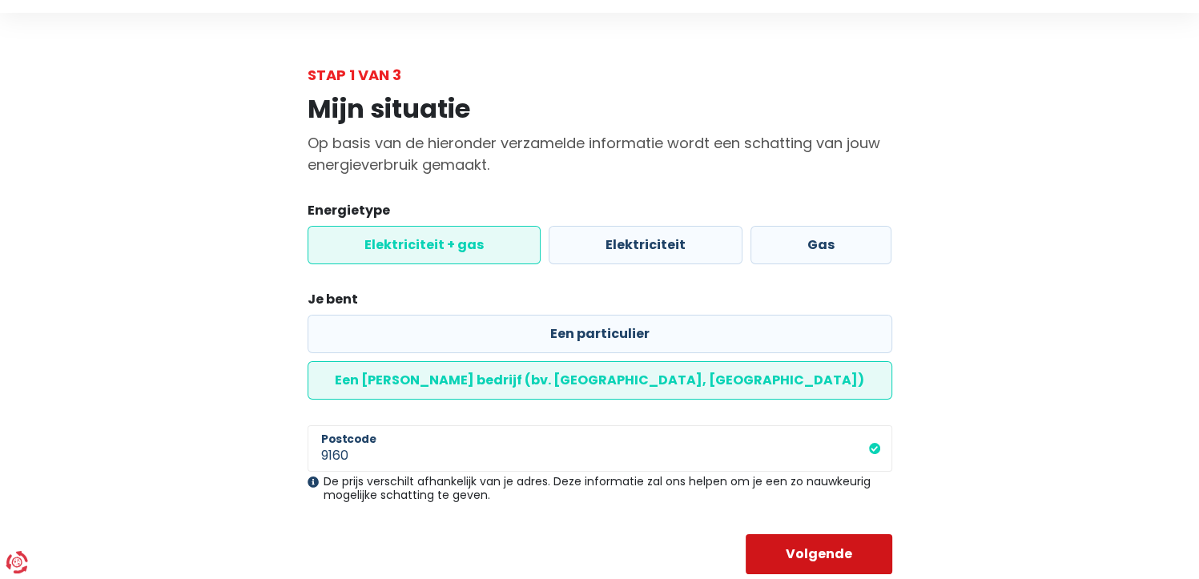
click at [792, 534] on button "Volgende" at bounding box center [819, 554] width 147 height 40
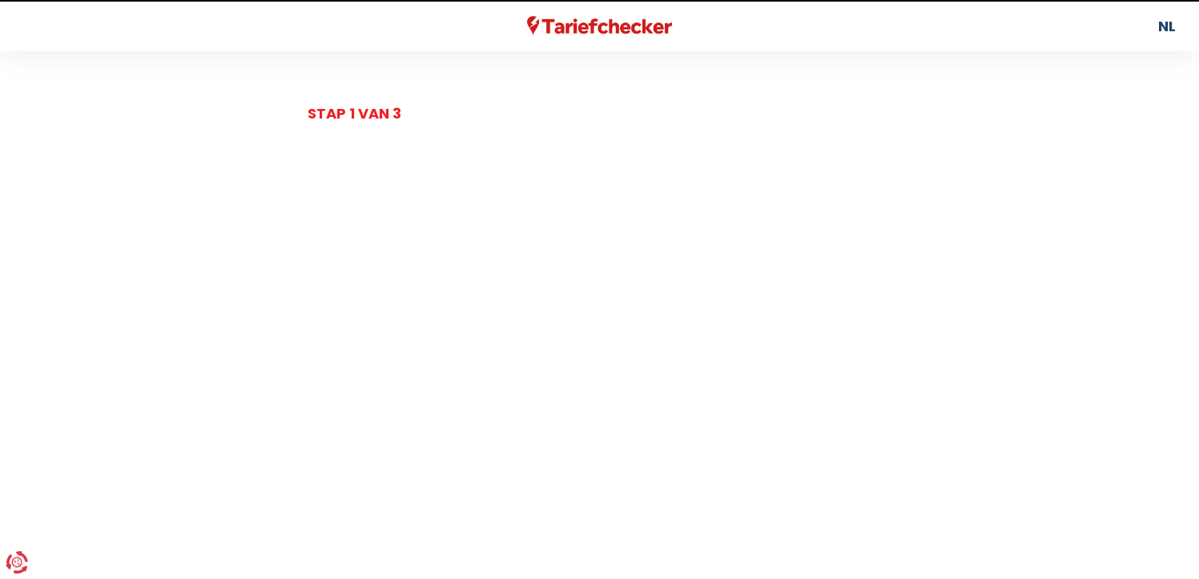
select select "day_night_bi_hourly"
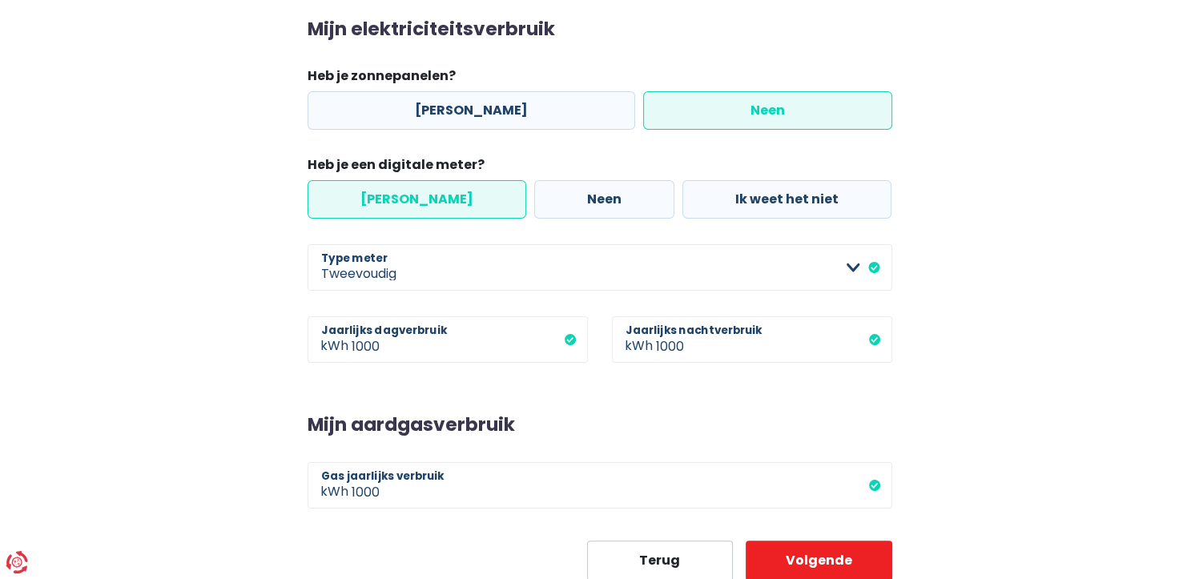
scroll to position [253, 0]
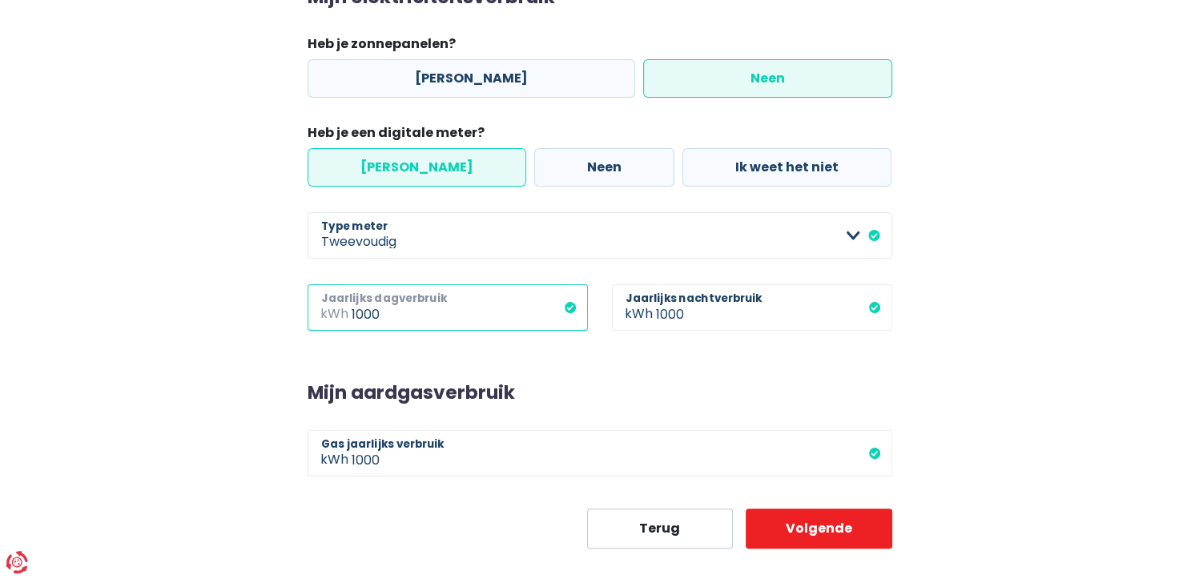
drag, startPoint x: 425, startPoint y: 313, endPoint x: 91, endPoint y: 346, distance: 335.7
click at [91, 346] on main "Stap 2 van 3 Mijn consumptie De hieronder verzamelde informatie zal ons helpen …" at bounding box center [599, 198] width 1199 height 699
type input "6133"
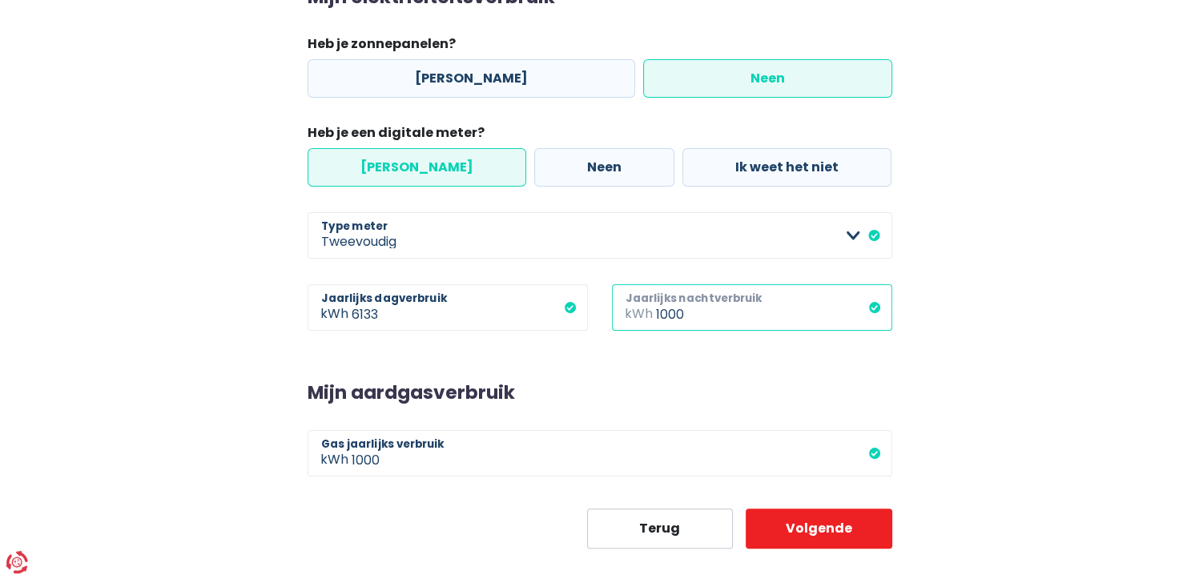
drag, startPoint x: 710, startPoint y: 320, endPoint x: 565, endPoint y: 320, distance: 145.0
click at [565, 320] on div "6133 kWh Jaarlijks dagverbruik 1000 kWh Jaarlijks nachtverbruik" at bounding box center [600, 320] width 609 height 72
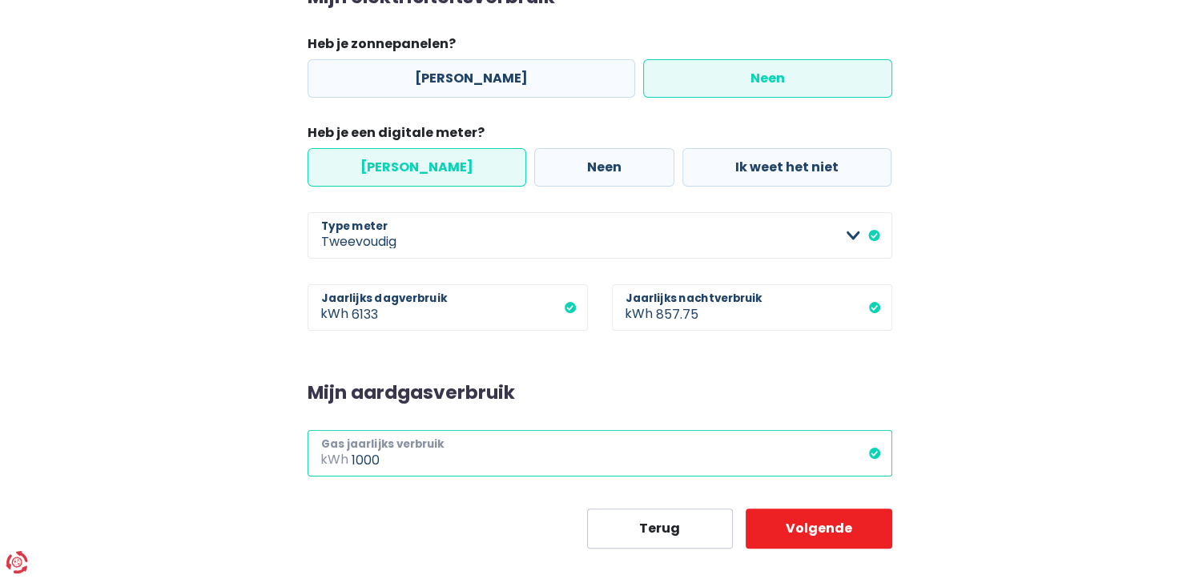
type input "857"
drag, startPoint x: 762, startPoint y: 458, endPoint x: 332, endPoint y: 445, distance: 430.4
click at [332, 445] on div "1000 kWh Gas jaarlijks verbruik" at bounding box center [600, 453] width 585 height 46
type input "600"
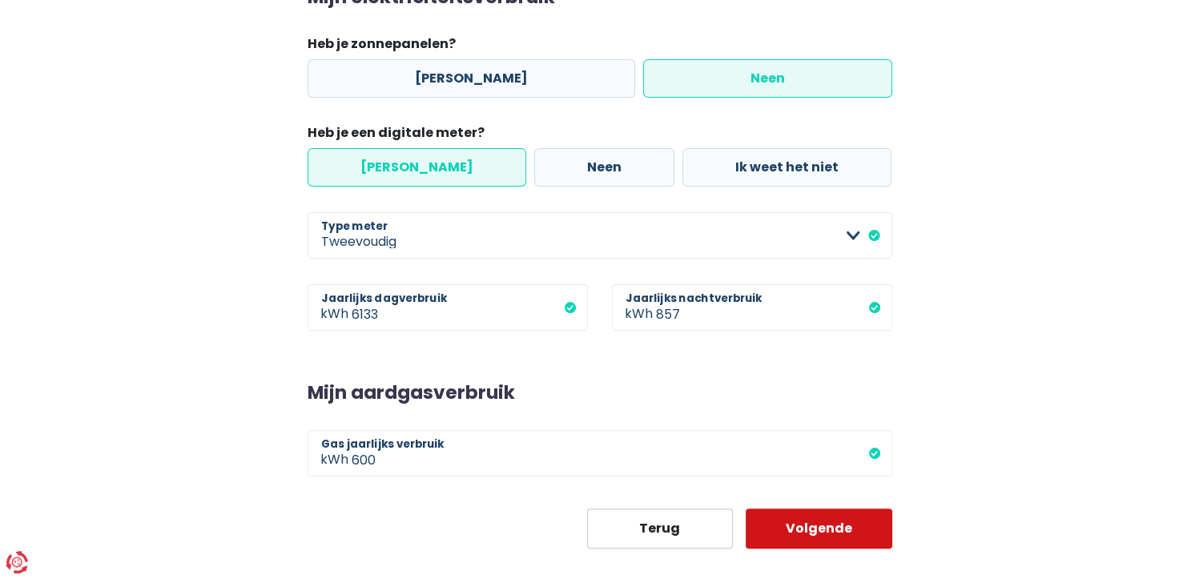
click at [824, 522] on button "Volgende" at bounding box center [819, 529] width 147 height 40
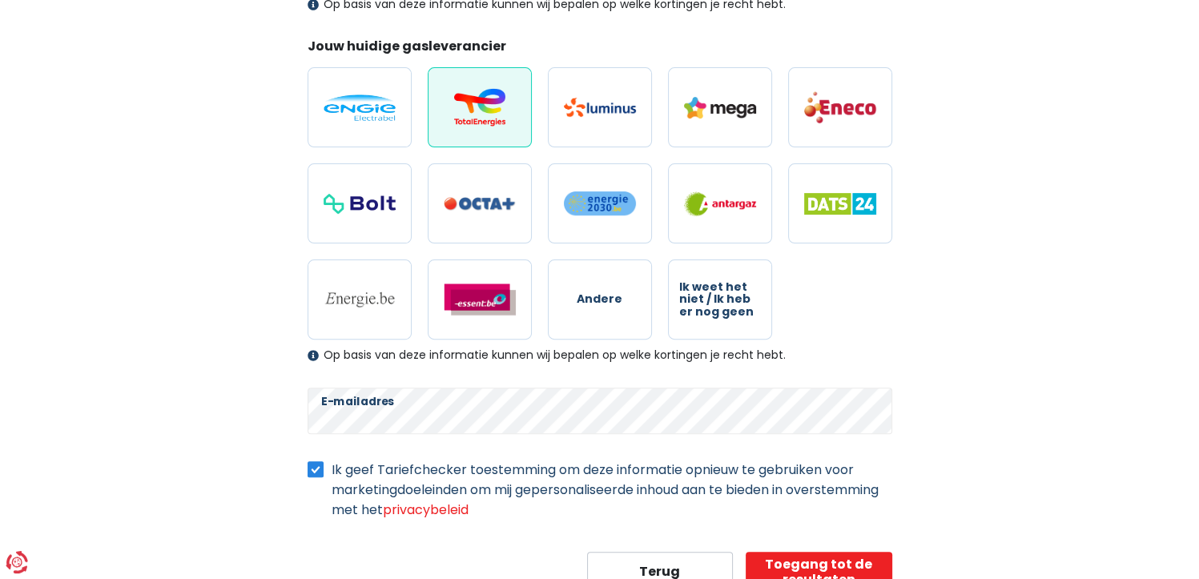
scroll to position [519, 0]
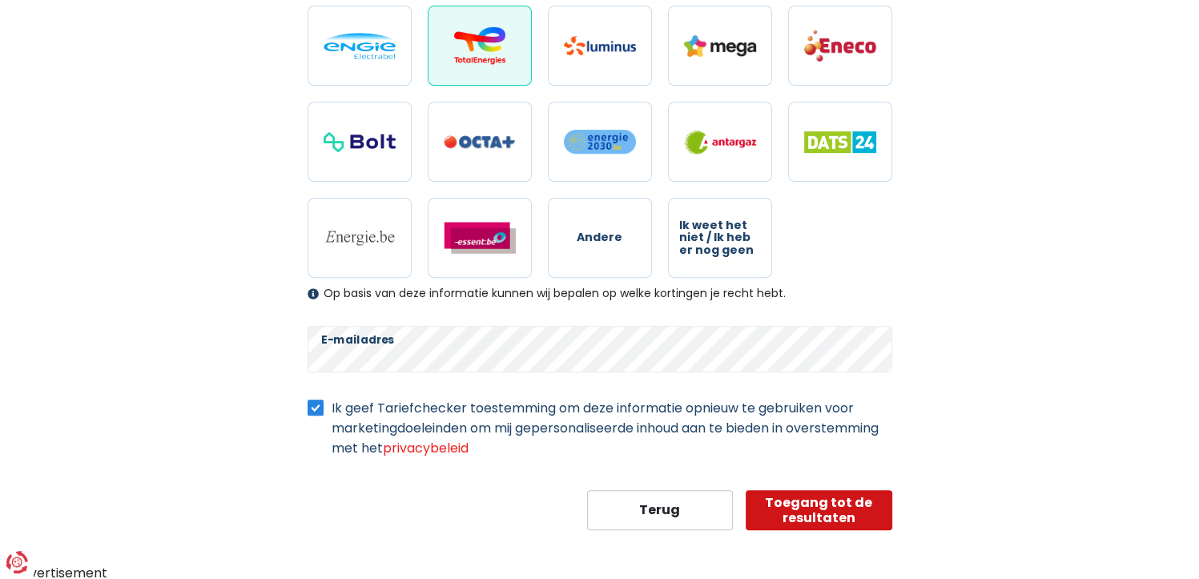
click at [820, 498] on button "Toegang tot de resultaten" at bounding box center [819, 510] width 147 height 40
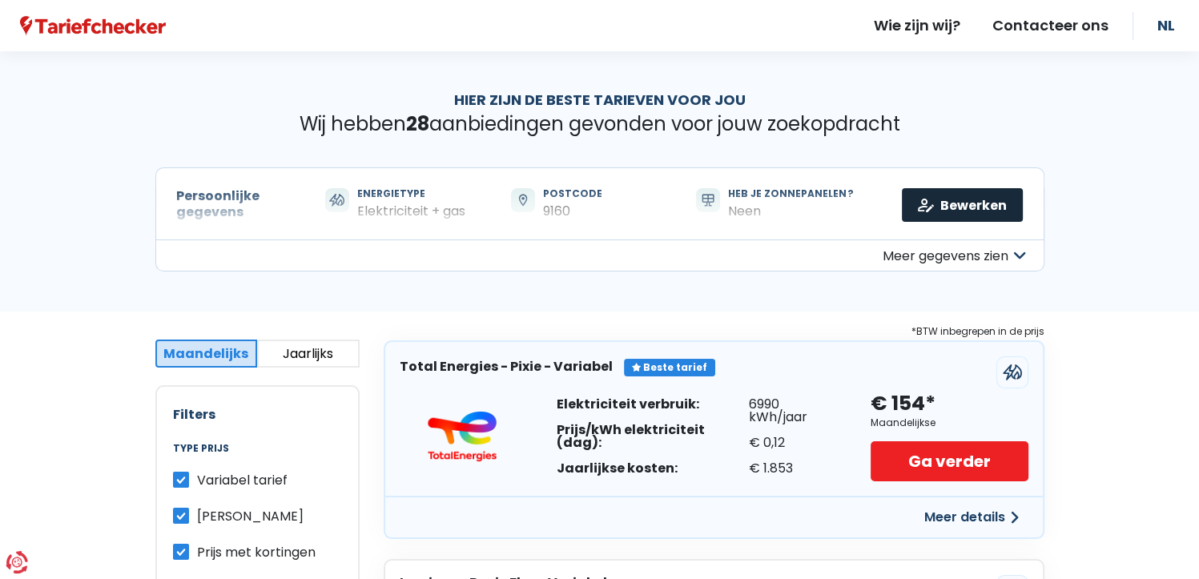
click at [965, 216] on link "Bewerken" at bounding box center [962, 205] width 121 height 34
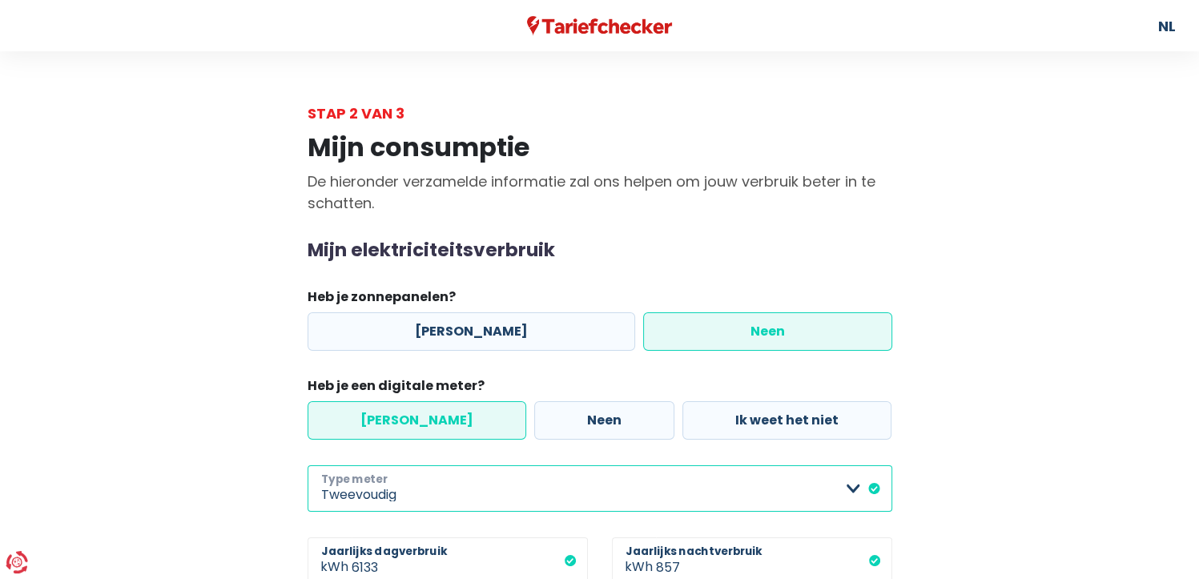
drag, startPoint x: 658, startPoint y: 492, endPoint x: 478, endPoint y: 511, distance: 180.5
click at [478, 511] on select "Enkelvoudig Tweevoudig Enkelvoudig + uitsluitend nachttarief Tweevoudig + uitsl…" at bounding box center [600, 489] width 585 height 46
select select "day_single_rate"
click at [308, 466] on select "Enkelvoudig Tweevoudig Enkelvoudig + uitsluitend nachttarief Tweevoudig + uitsl…" at bounding box center [600, 489] width 585 height 46
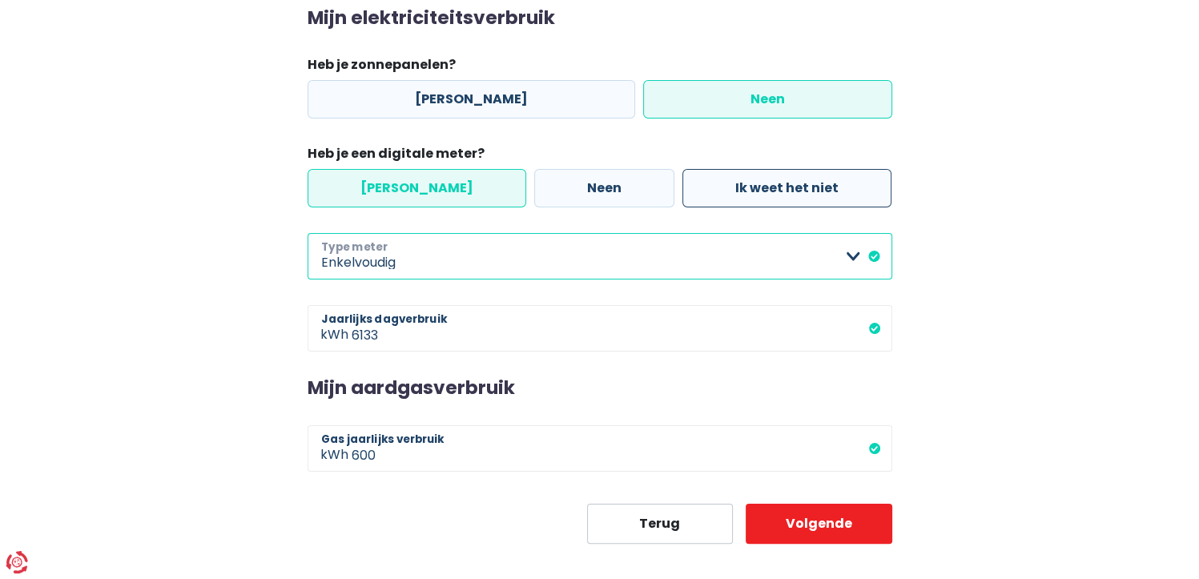
scroll to position [248, 0]
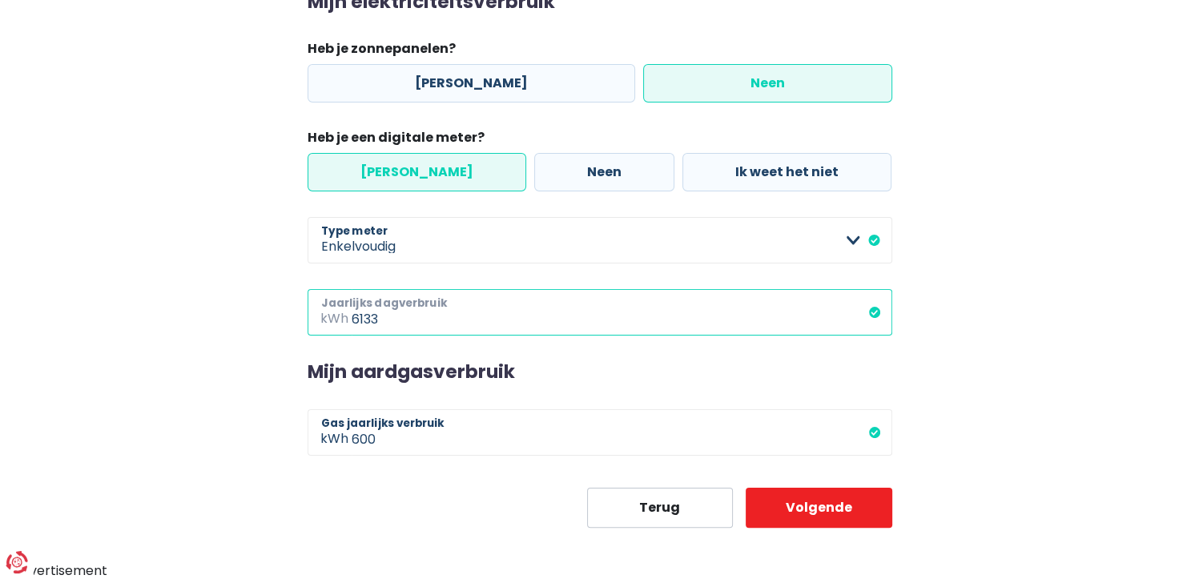
drag, startPoint x: 397, startPoint y: 321, endPoint x: 272, endPoint y: 323, distance: 124.2
click at [272, 323] on div "Mijn consumptie De hieronder verzamelde informatie zal ons helpen om jouw verbr…" at bounding box center [599, 202] width 913 height 652
type input "6935"
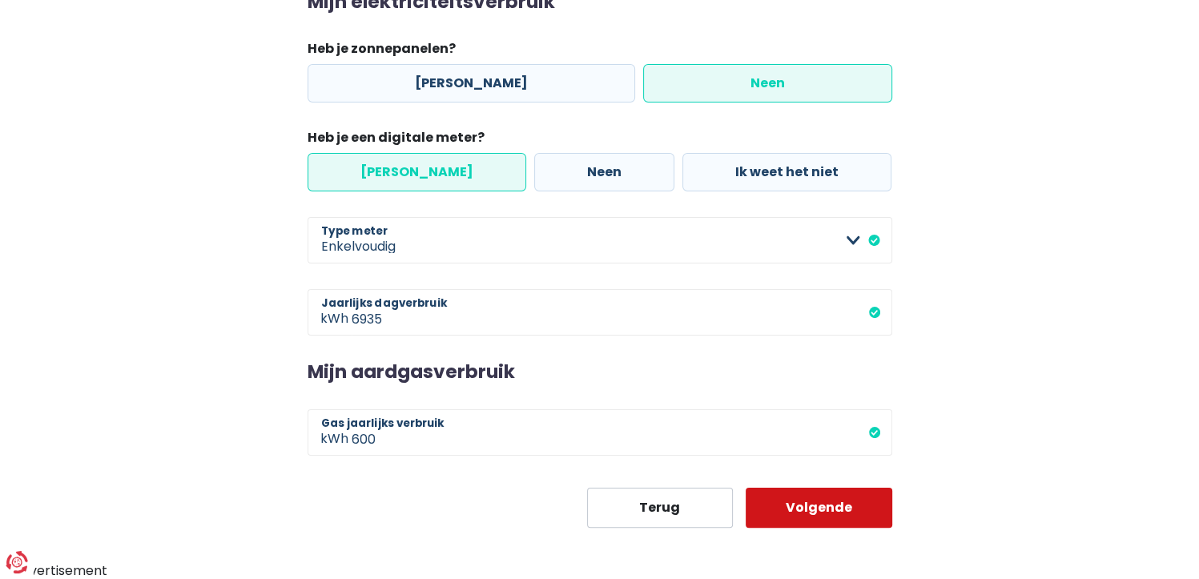
click at [860, 505] on button "Volgende" at bounding box center [819, 508] width 147 height 40
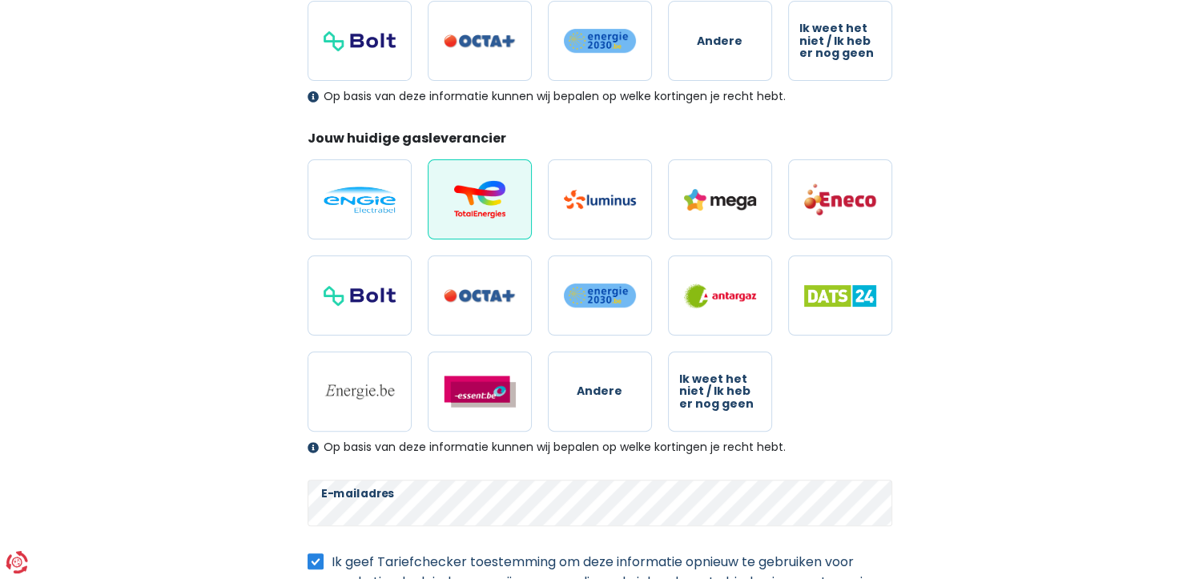
scroll to position [519, 0]
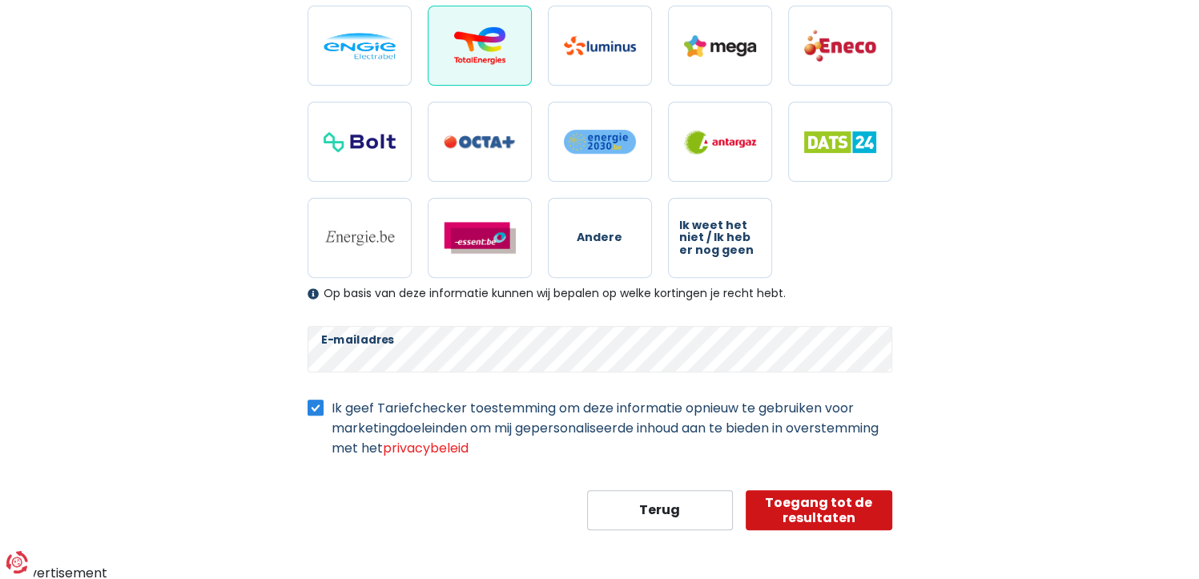
click at [809, 497] on button "Toegang tot de resultaten" at bounding box center [819, 510] width 147 height 40
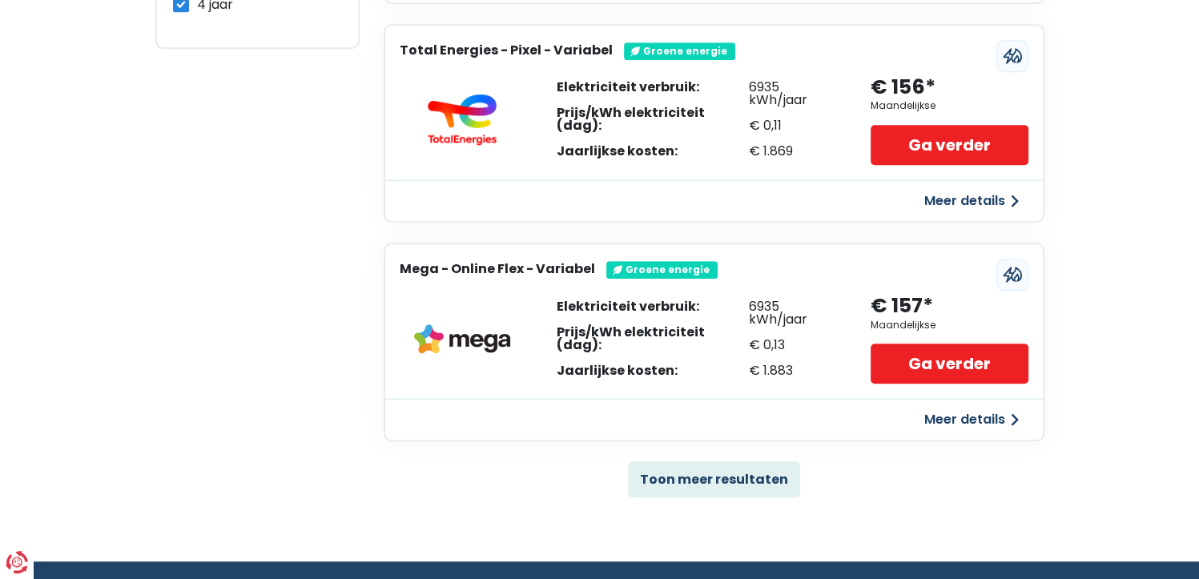
scroll to position [981, 0]
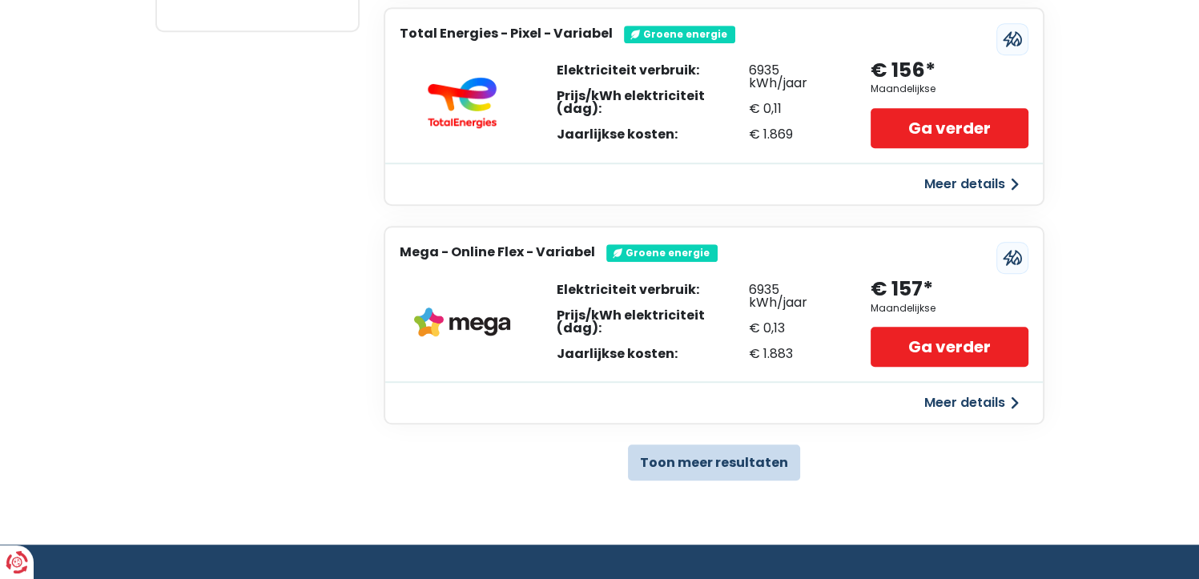
click at [760, 464] on button "Toon meer resultaten" at bounding box center [714, 463] width 172 height 36
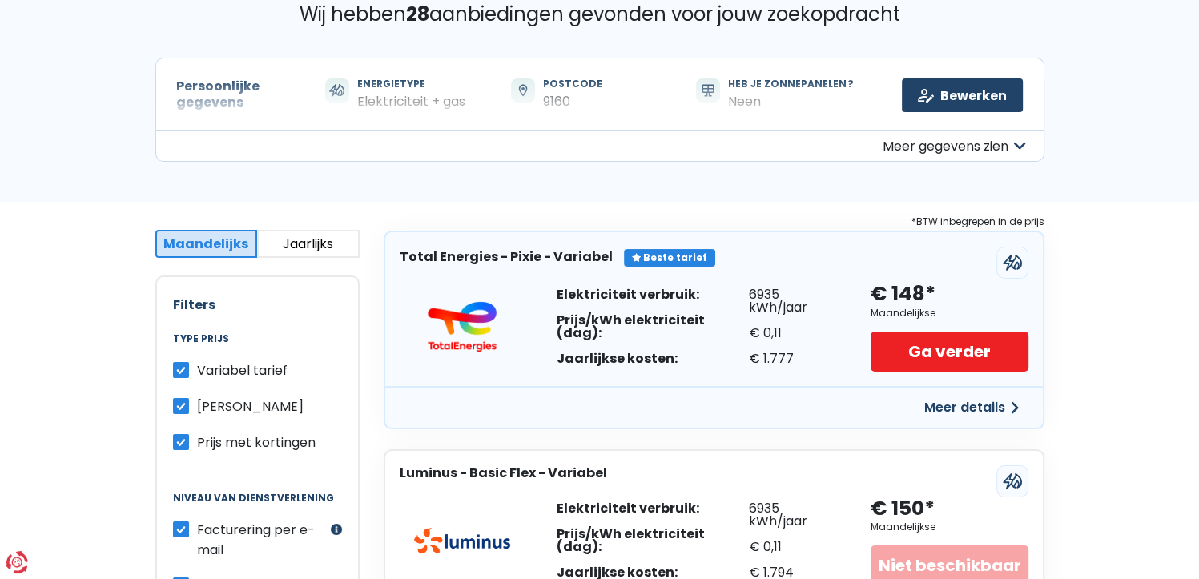
scroll to position [112, 0]
